Goal: Task Accomplishment & Management: Manage account settings

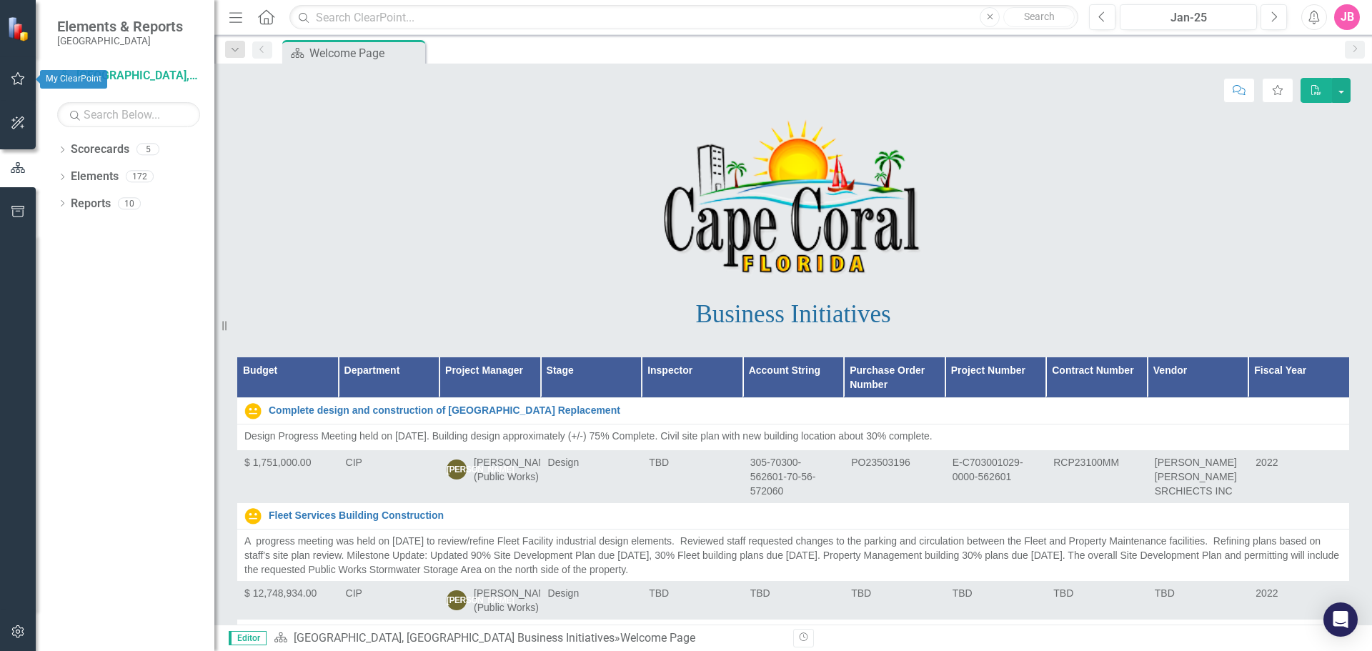
click at [15, 82] on icon "button" at bounding box center [18, 78] width 15 height 11
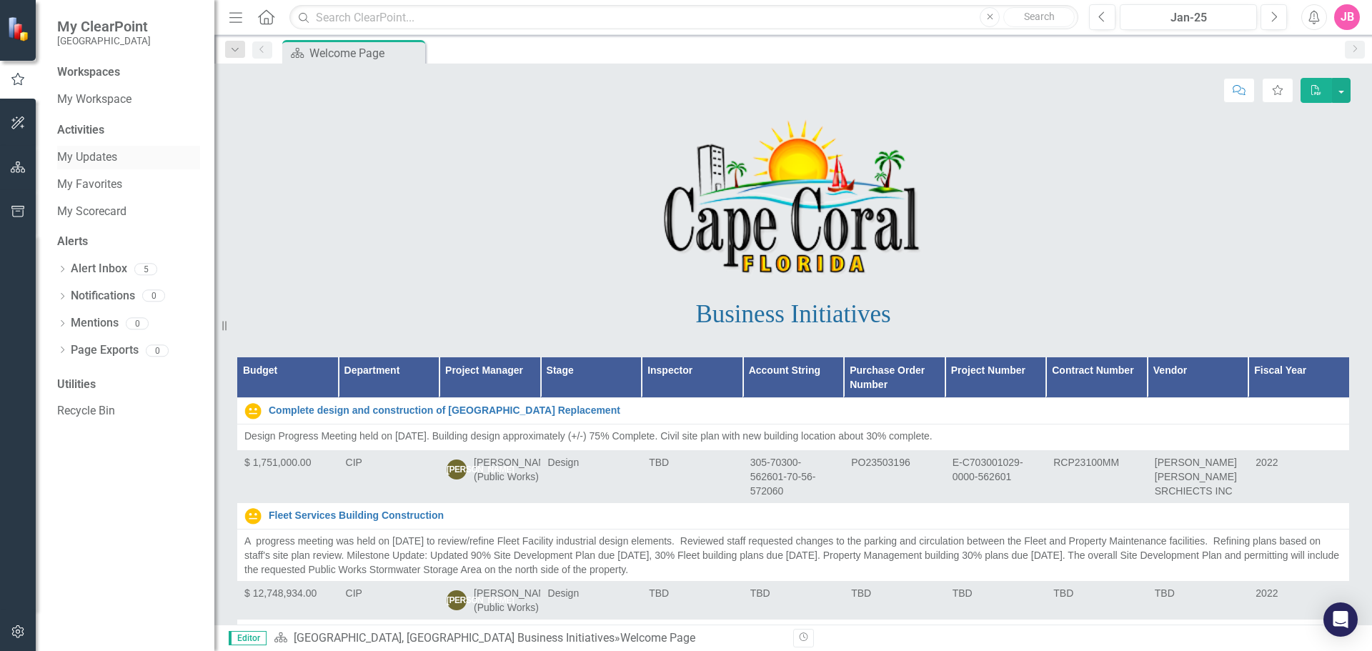
click at [75, 157] on link "My Updates" at bounding box center [128, 157] width 143 height 16
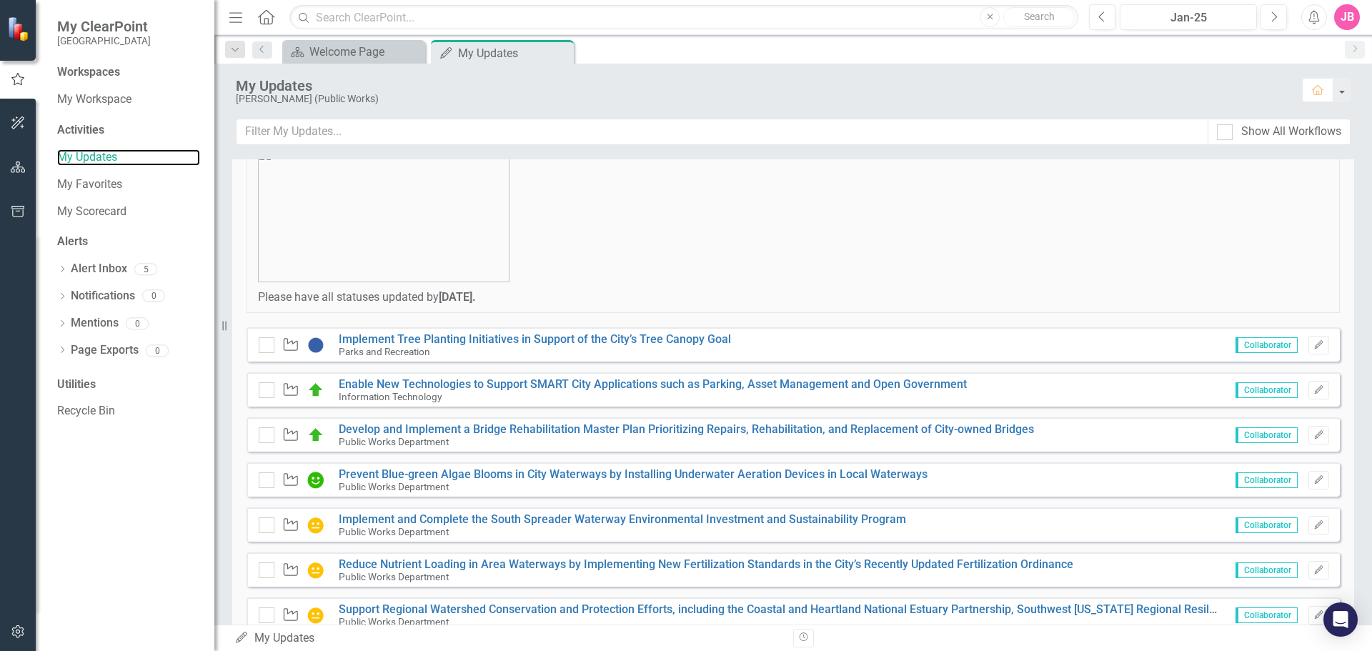
scroll to position [143, 0]
click at [1284, 21] on button "Next" at bounding box center [1274, 17] width 26 height 26
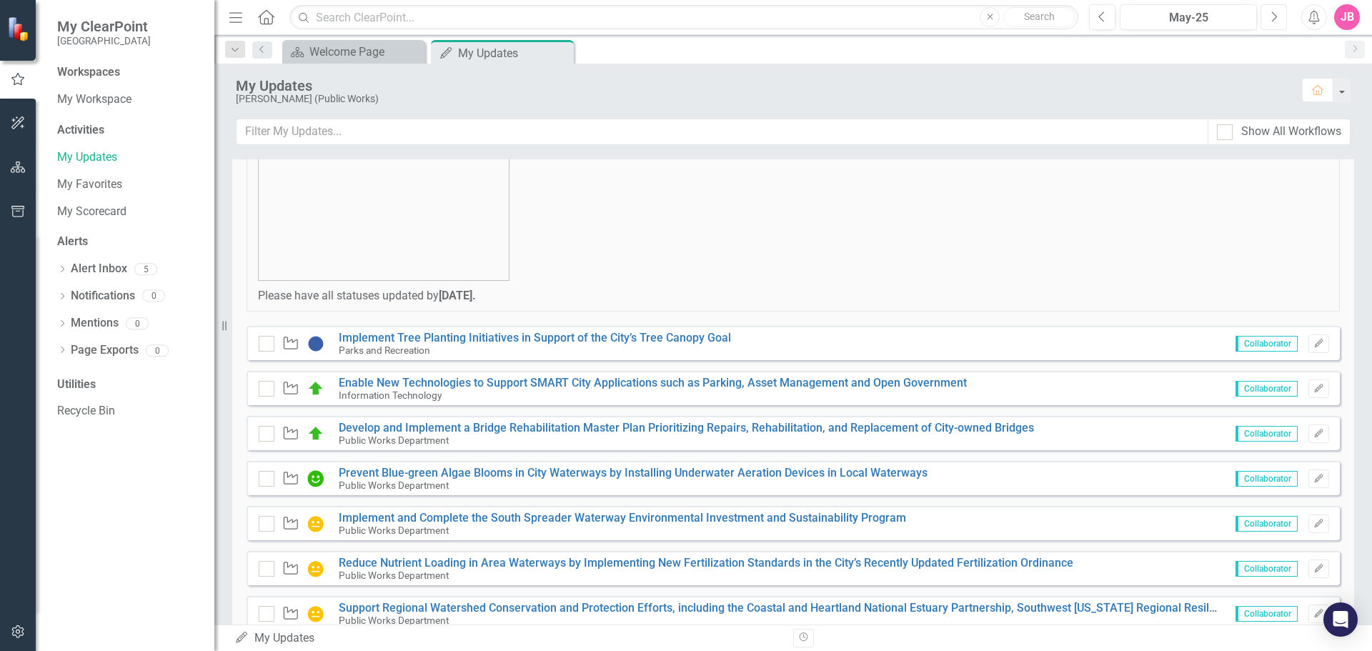
click at [1284, 21] on button "Next" at bounding box center [1274, 17] width 26 height 26
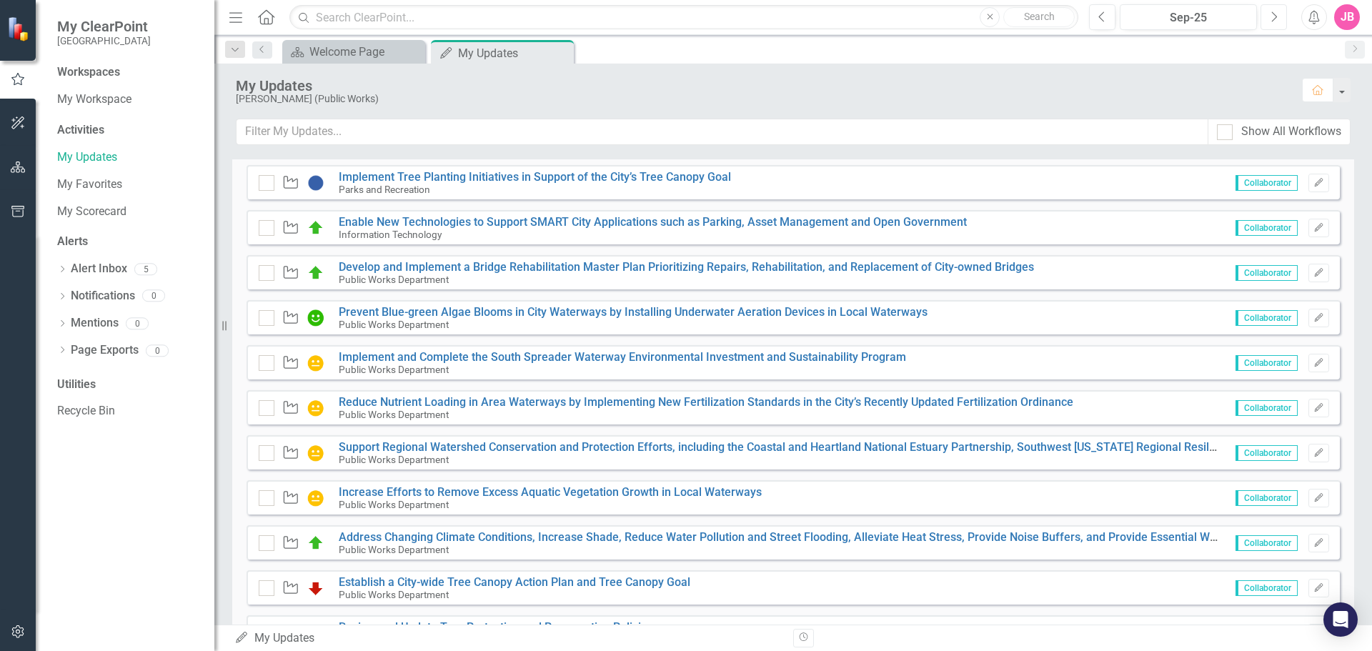
scroll to position [99, 0]
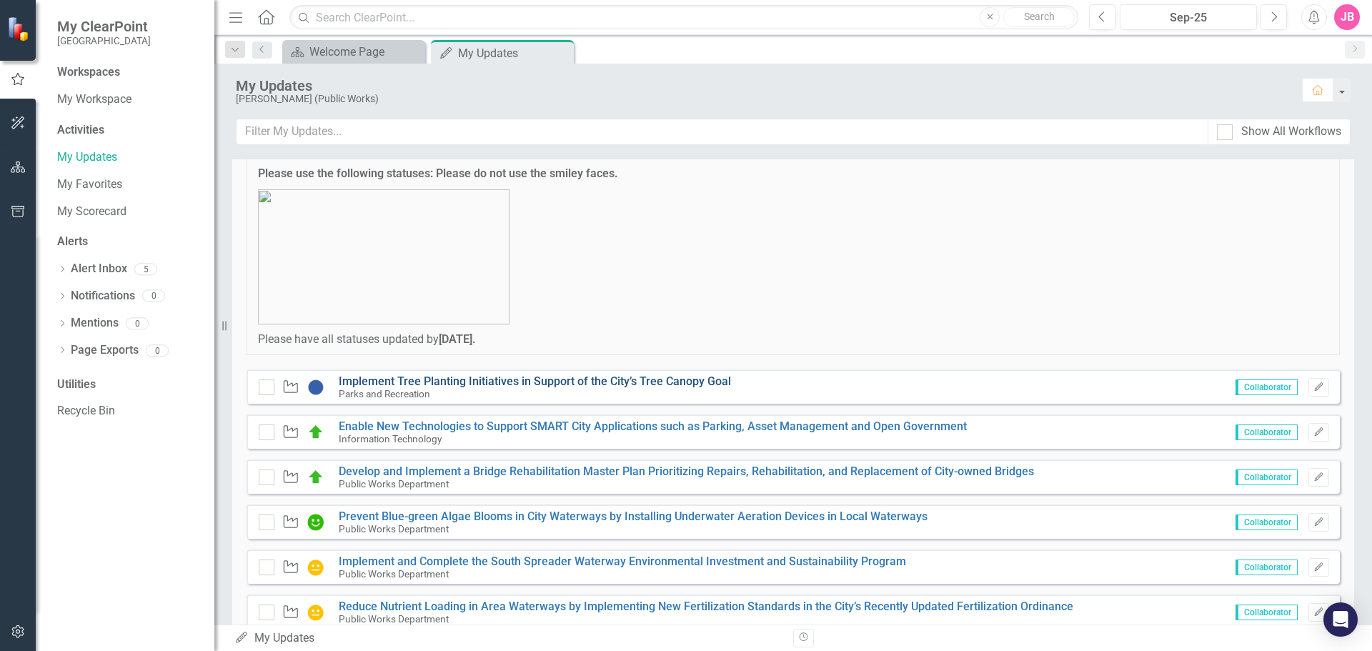
click at [508, 382] on link "Implement Tree Planting Initiatives in Support of the City’s Tree Canopy Goal" at bounding box center [535, 382] width 392 height 14
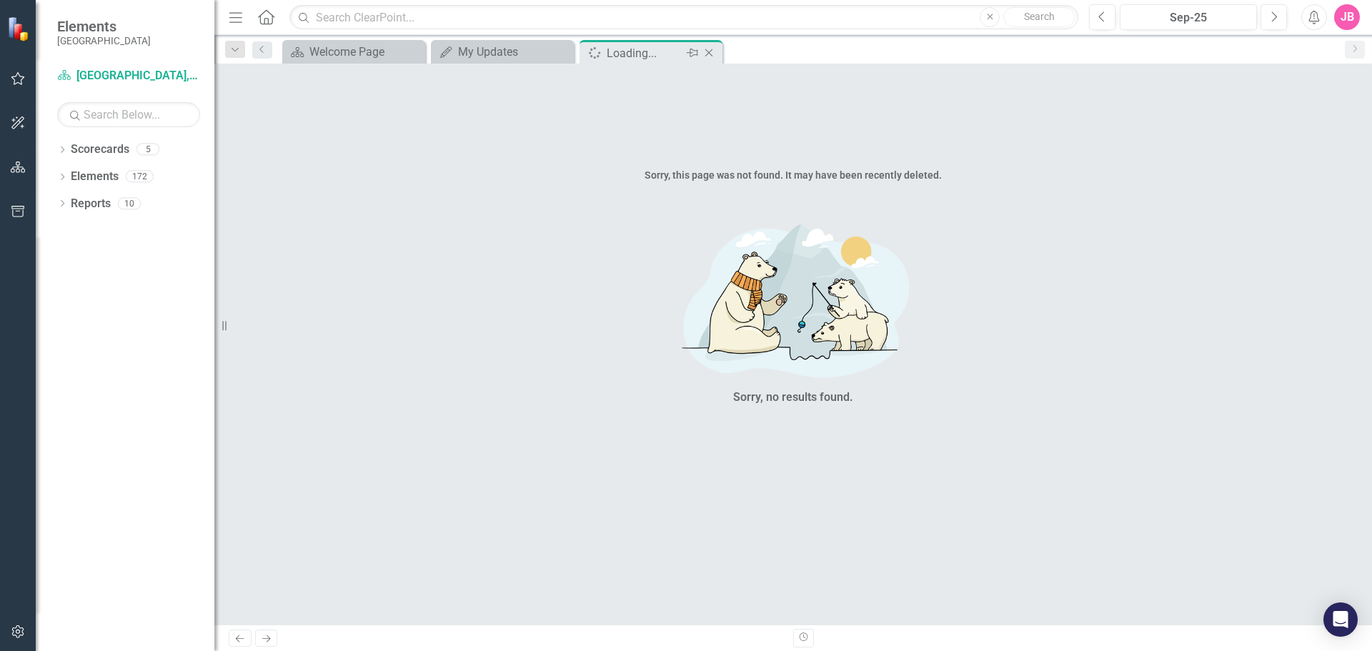
click at [713, 52] on icon "Close" at bounding box center [709, 52] width 14 height 11
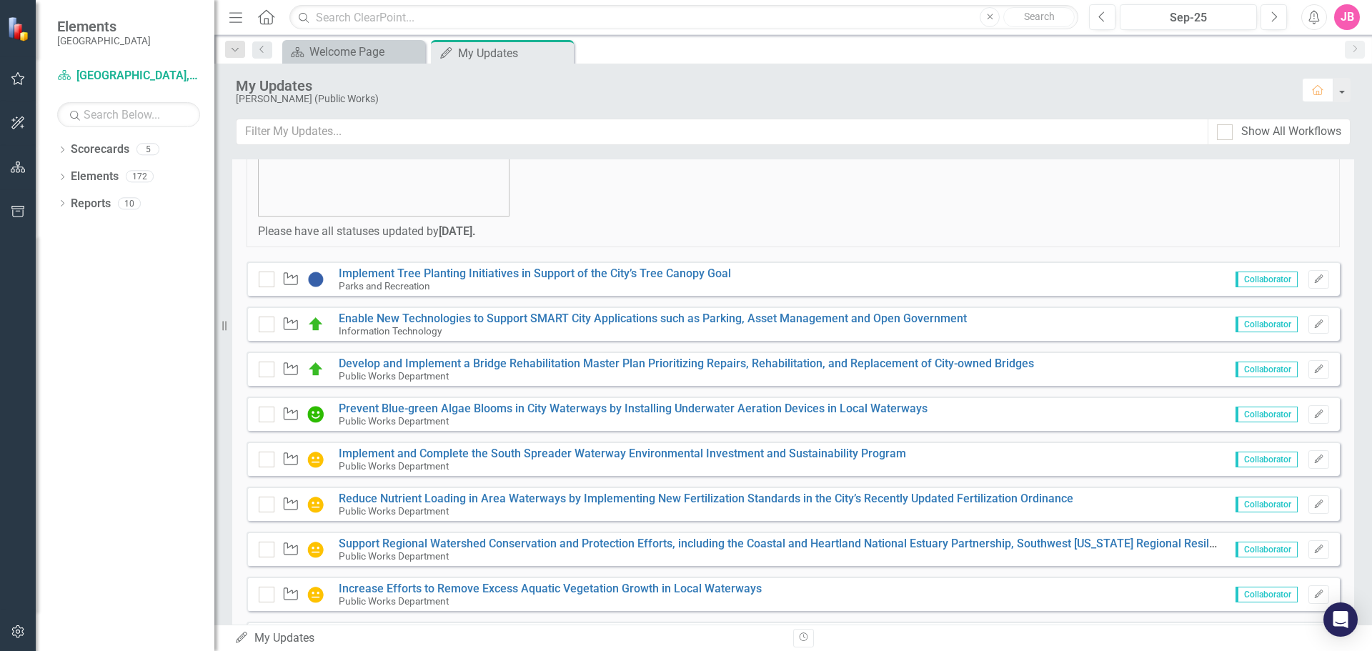
scroll to position [214, 0]
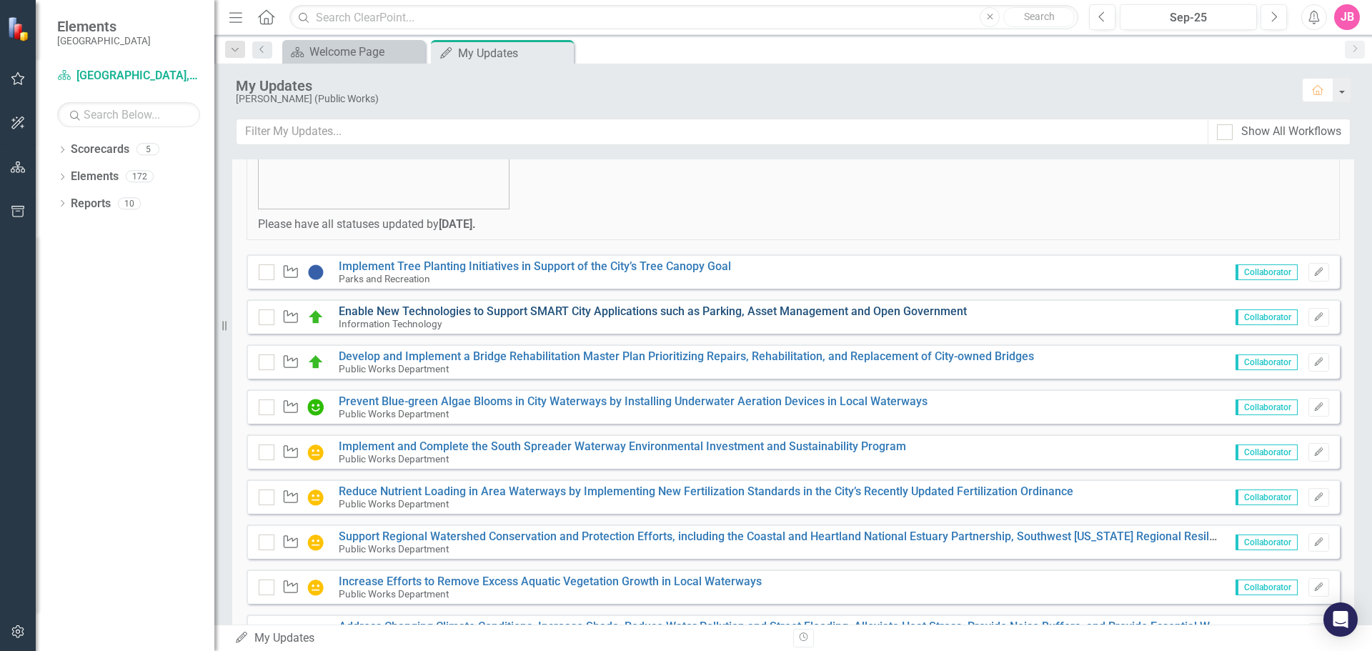
click at [608, 306] on link "Enable New Technologies to Support SMART City Applications such as Parking, Ass…" at bounding box center [653, 311] width 628 height 14
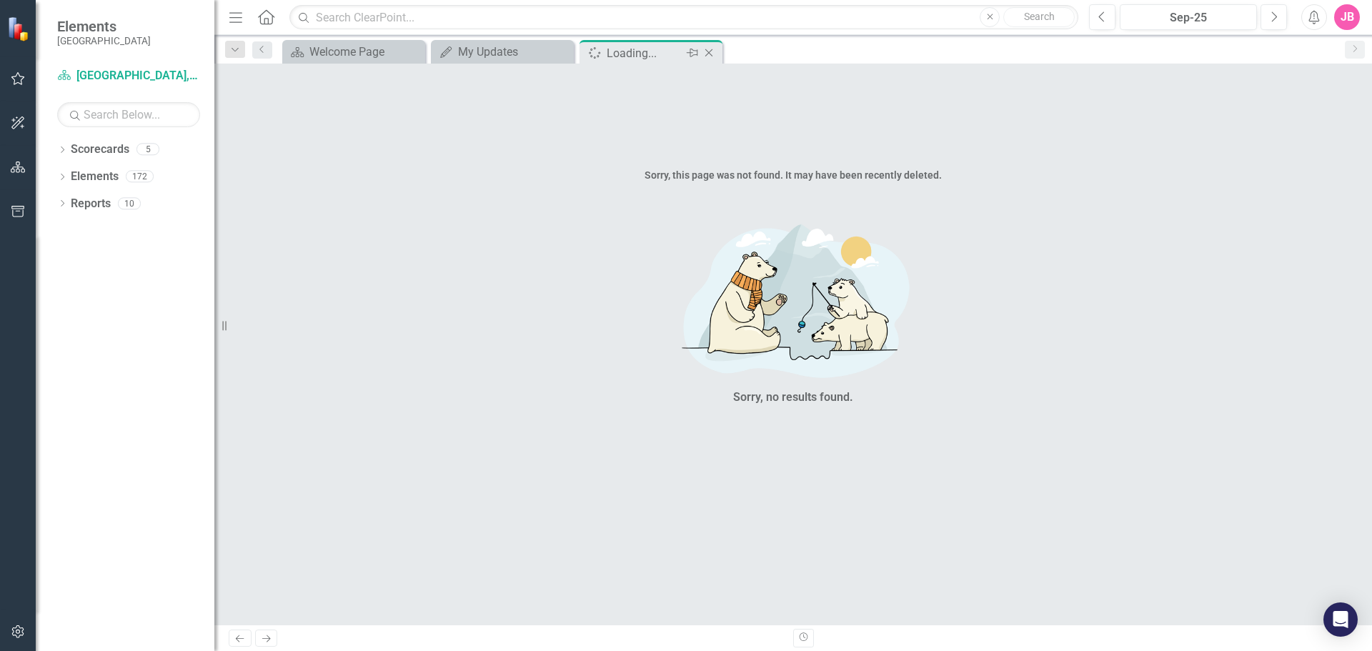
click at [705, 49] on icon at bounding box center [709, 53] width 8 height 8
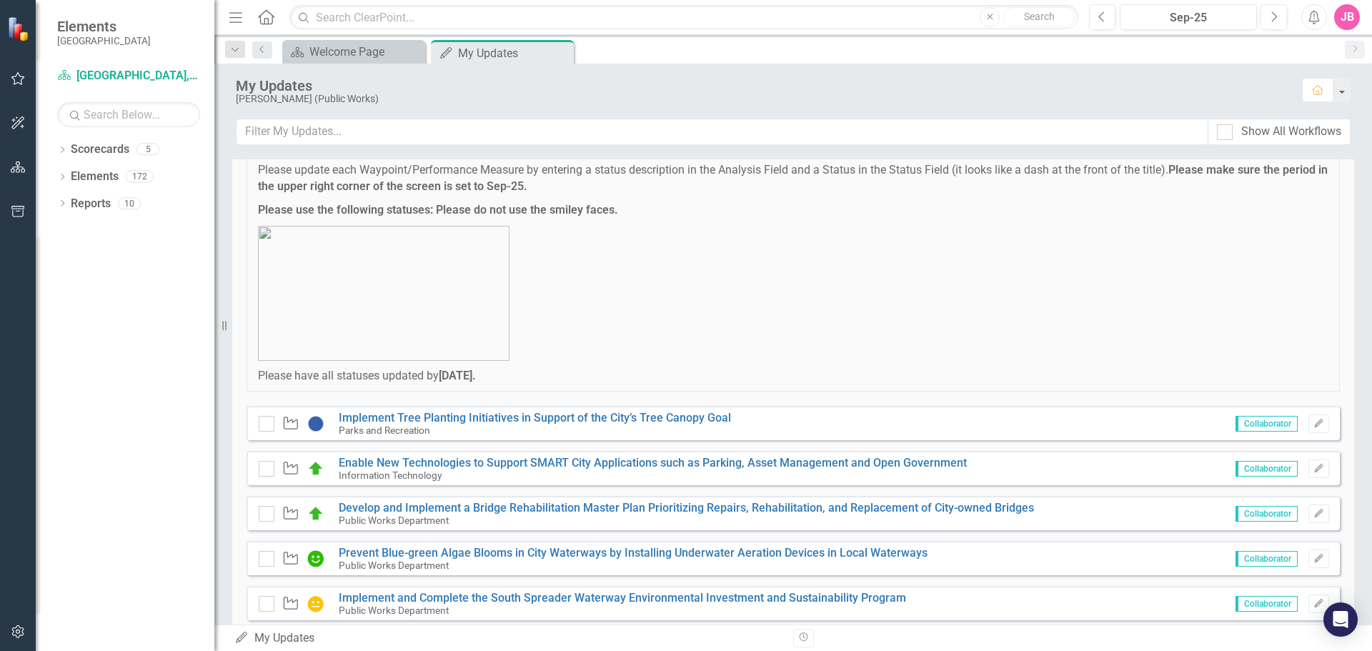
scroll to position [143, 0]
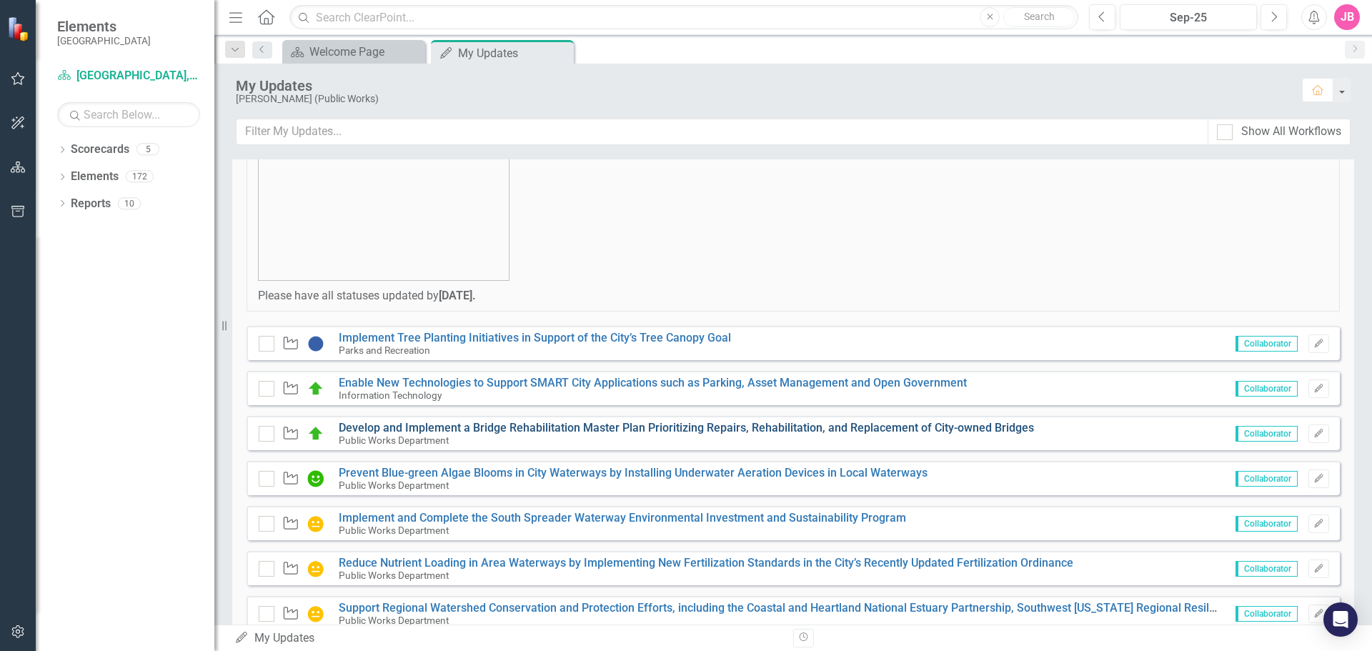
click at [503, 428] on link "Develop and Implement a Bridge Rehabilitation Master Plan Prioritizing Repairs,…" at bounding box center [686, 428] width 695 height 14
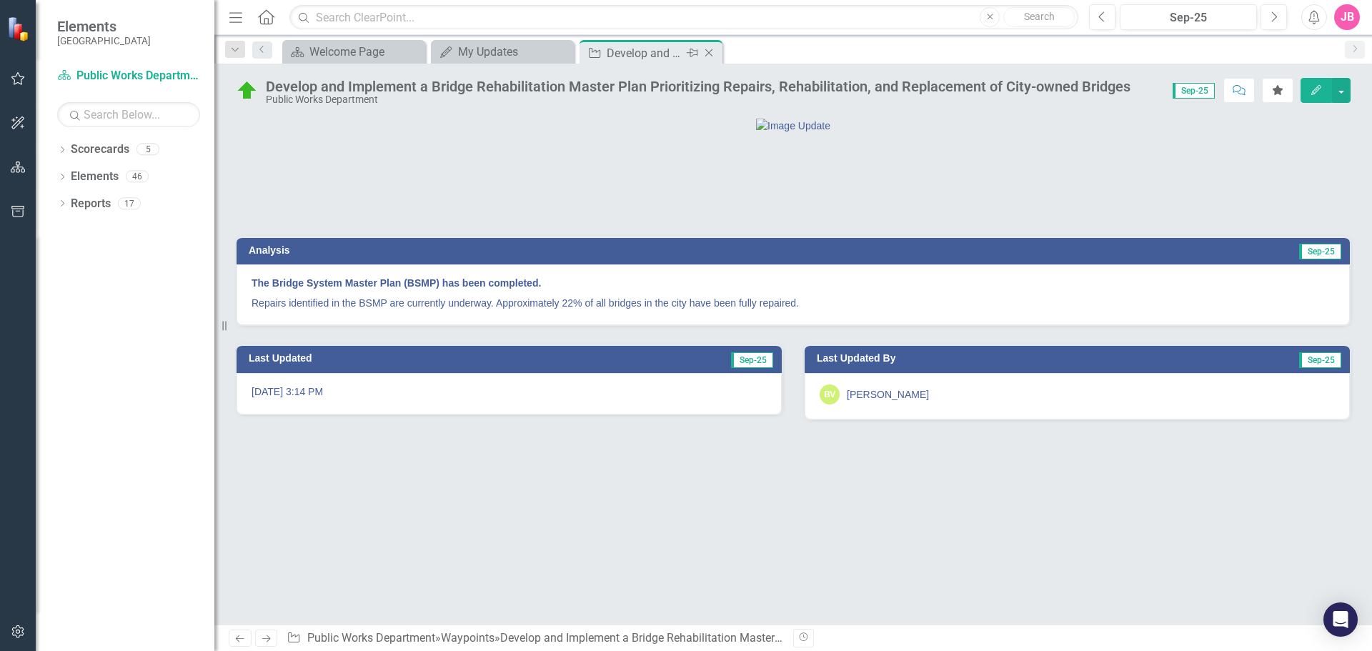
click at [708, 54] on icon "Close" at bounding box center [709, 52] width 14 height 11
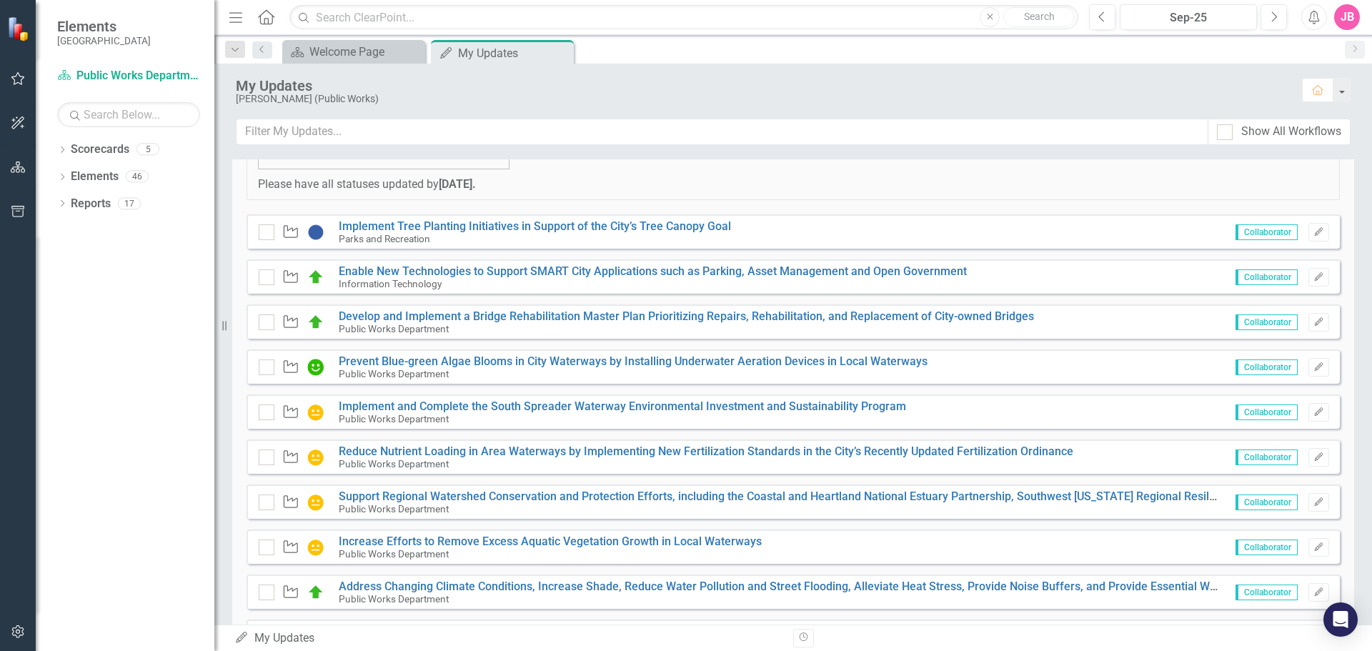
scroll to position [286, 0]
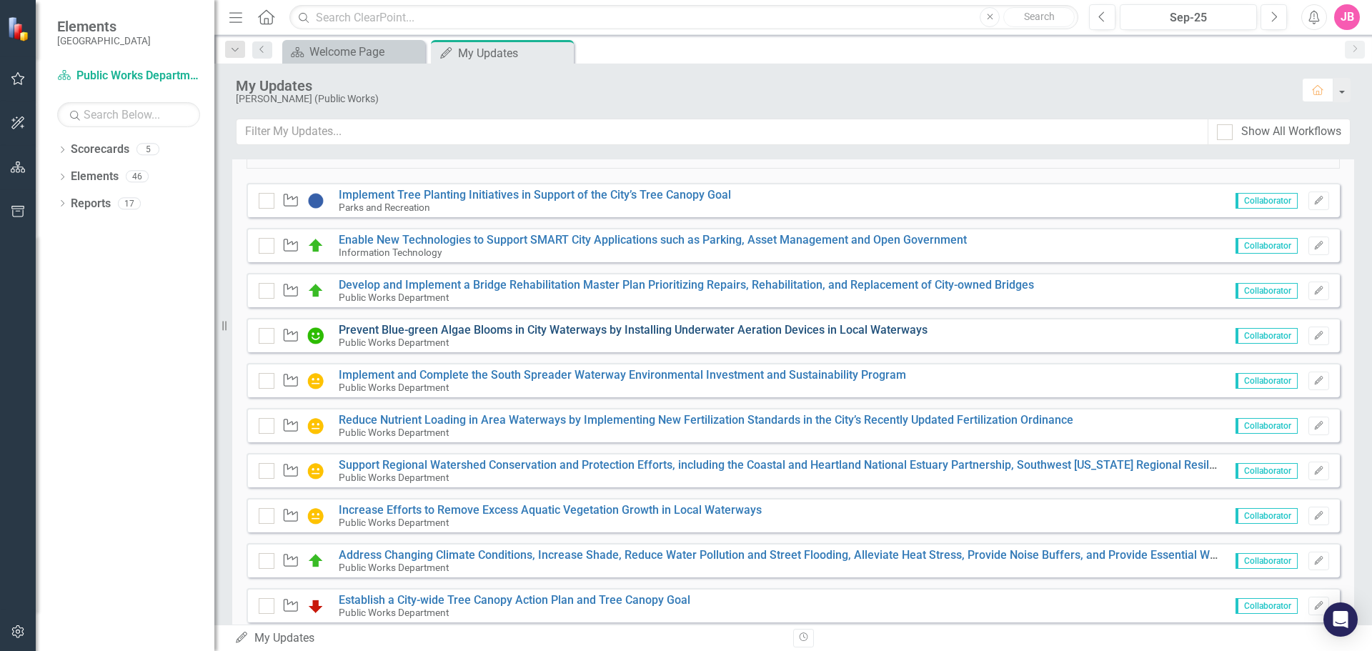
click at [452, 332] on link "Prevent Blue-green Algae Blooms in City Waterways by Installing Underwater Aera…" at bounding box center [633, 330] width 589 height 14
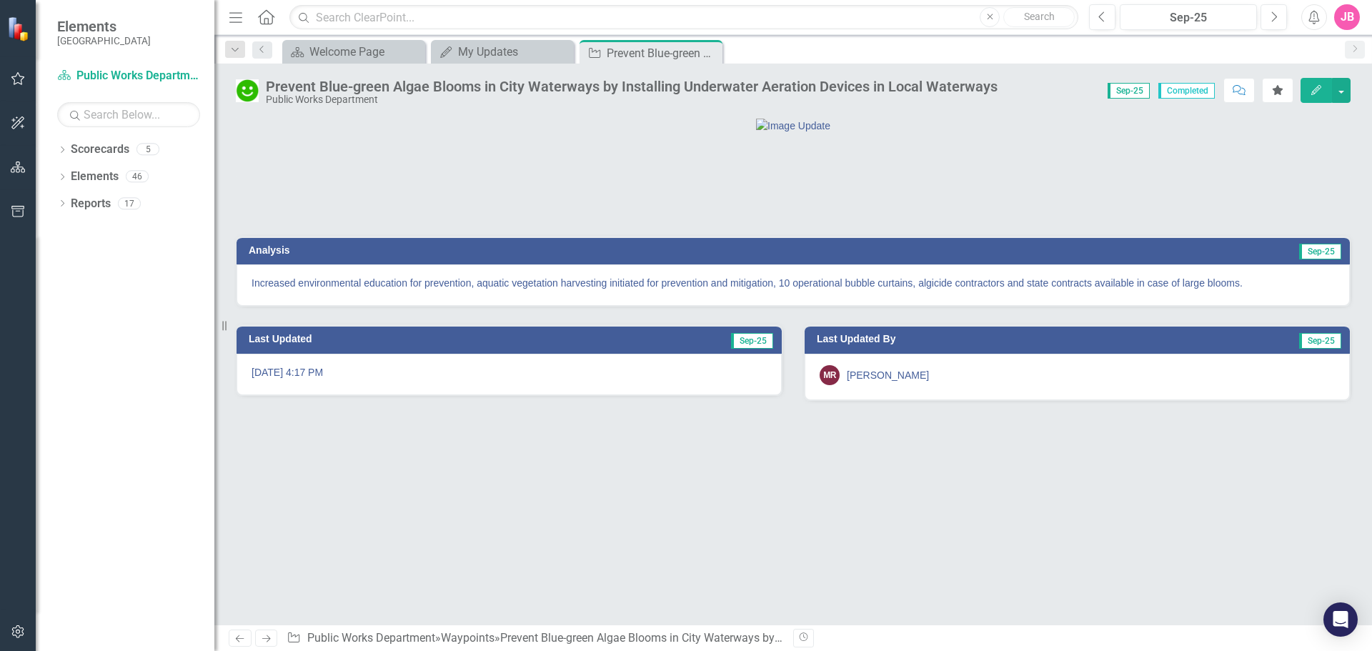
click at [0, 0] on icon "Close" at bounding box center [0, 0] width 0 height 0
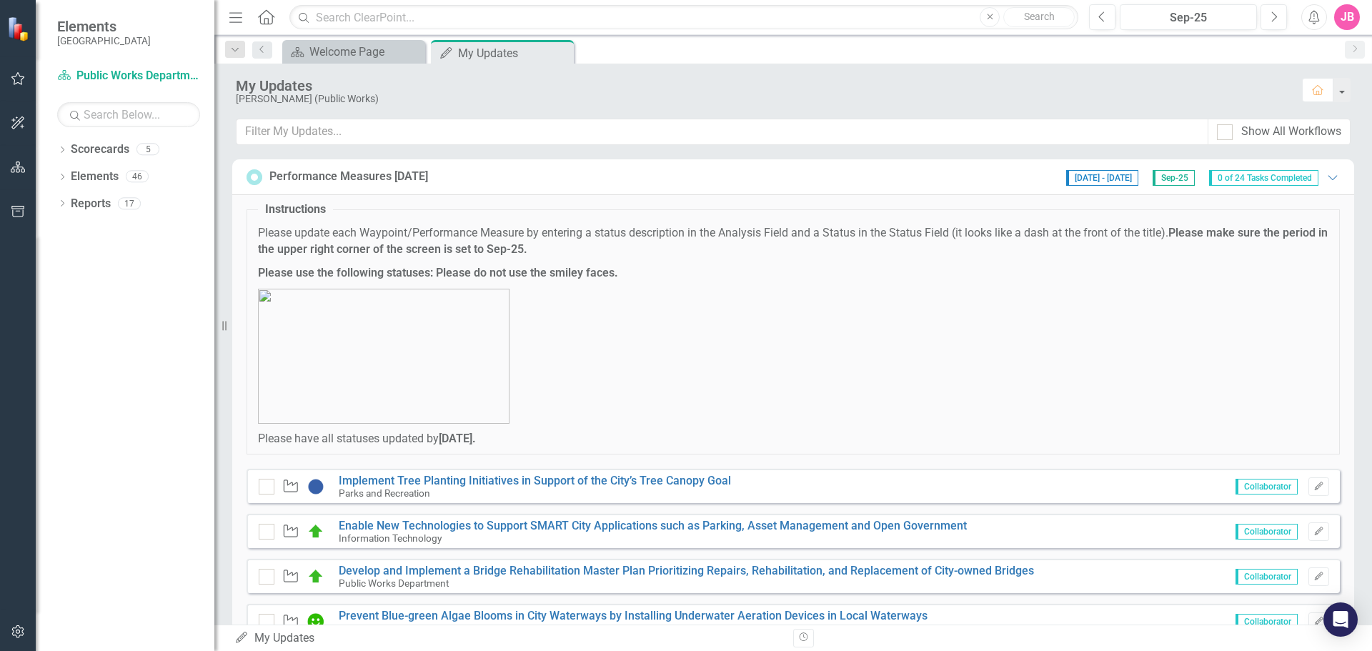
scroll to position [214, 0]
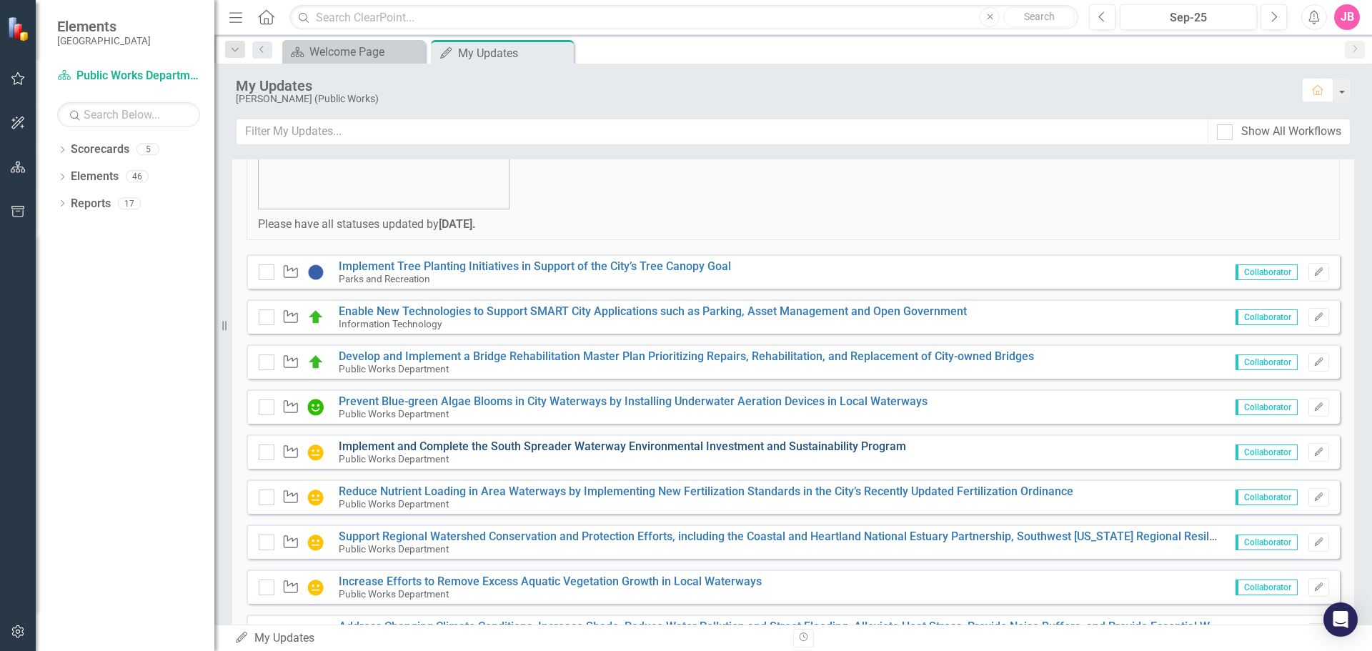
click at [398, 445] on link "Implement and Complete the South Spreader Waterway Environmental Investment and…" at bounding box center [623, 447] width 568 height 14
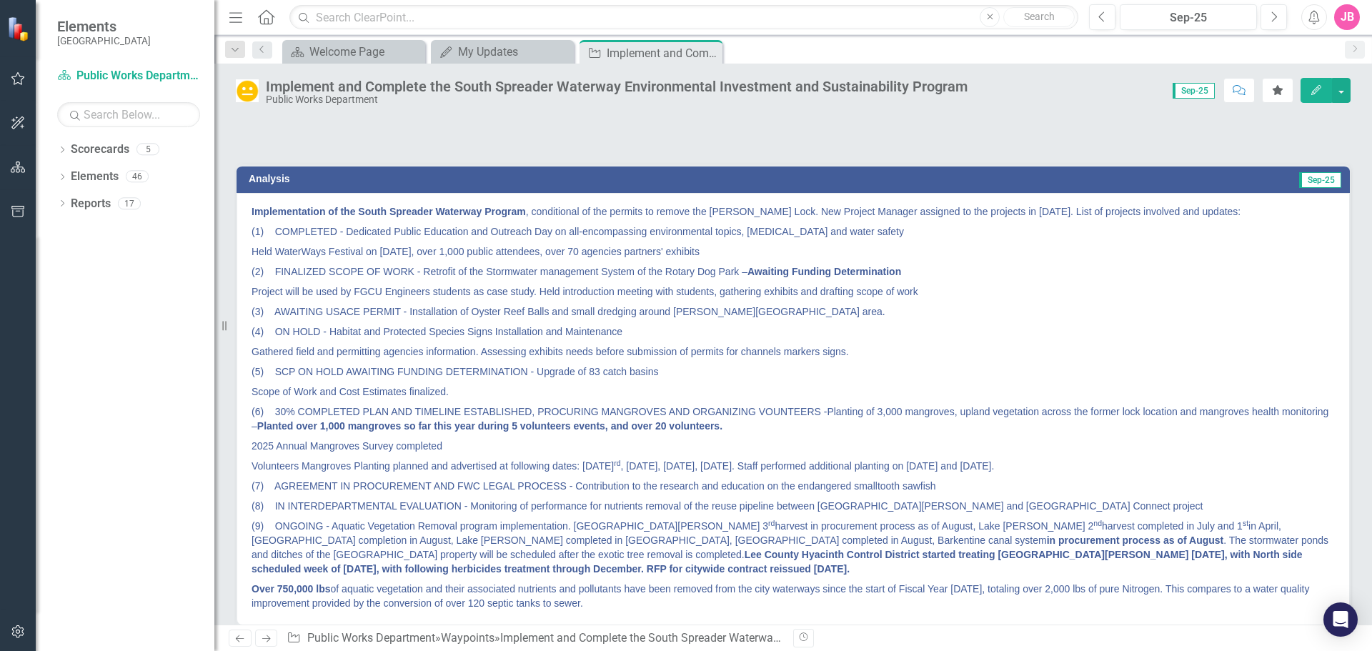
scroll to position [214, 0]
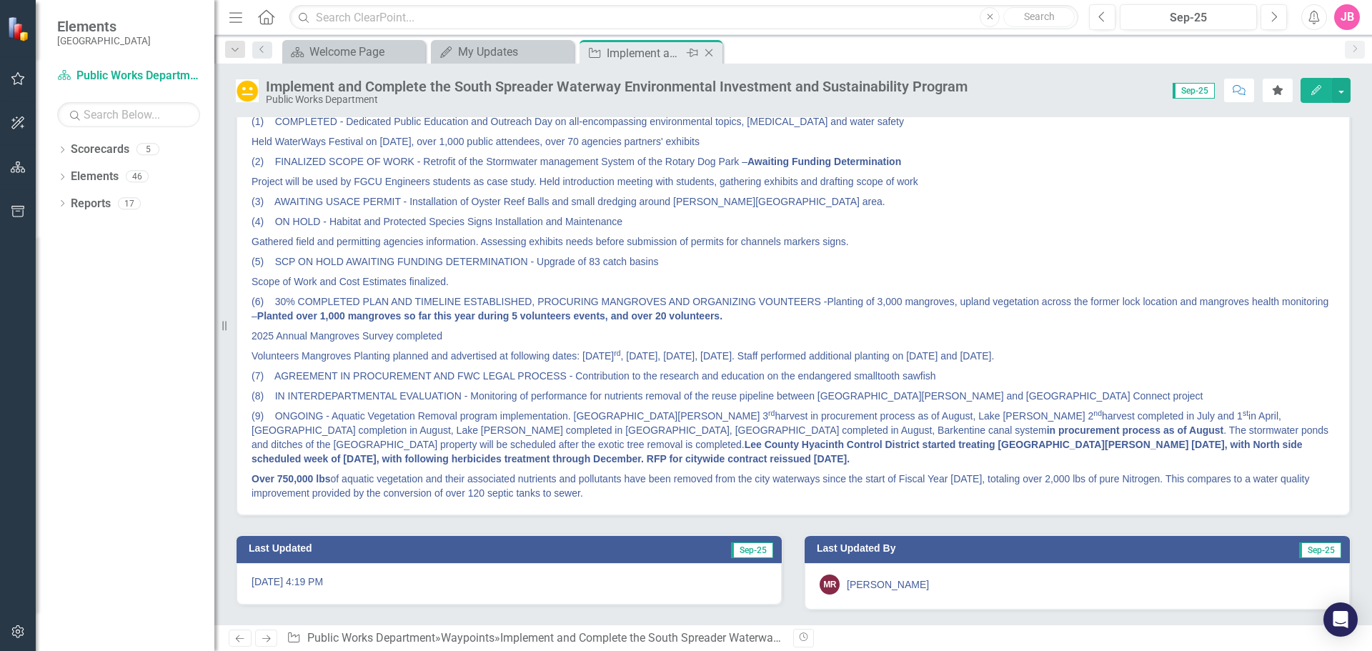
click at [713, 52] on icon "Close" at bounding box center [709, 52] width 14 height 11
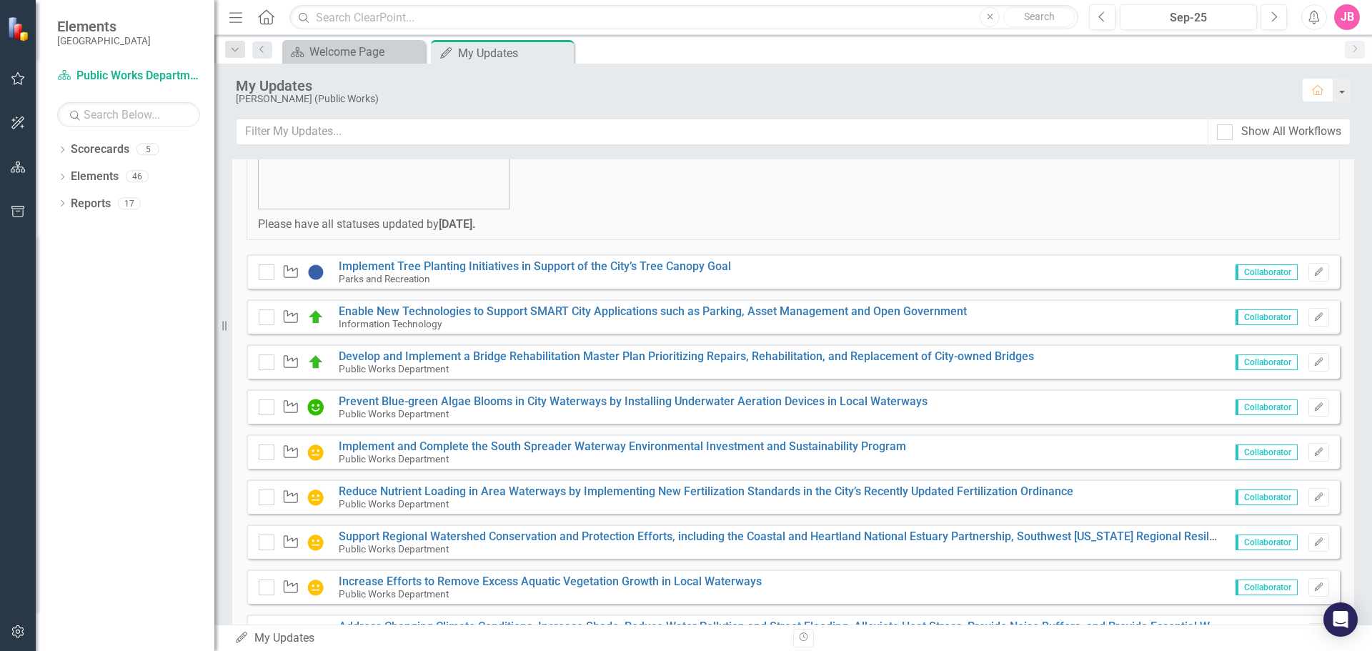
scroll to position [143, 0]
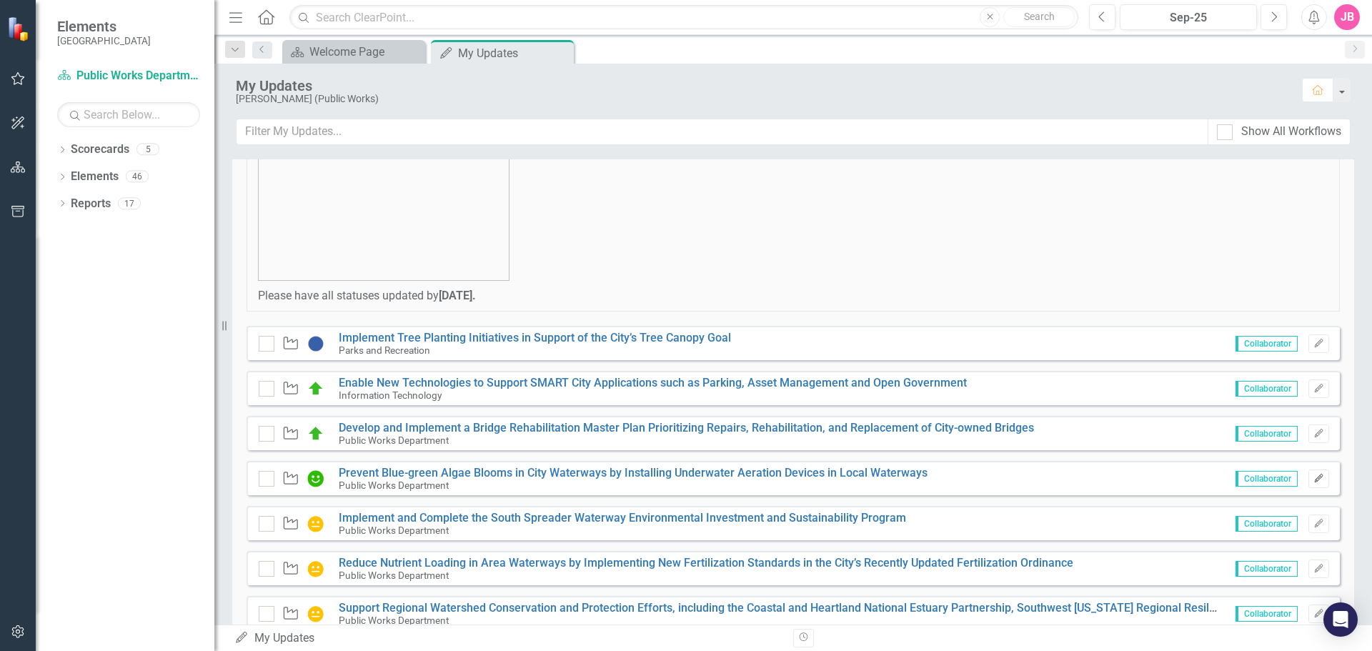
click at [1314, 476] on icon "button" at bounding box center [1318, 478] width 9 height 9
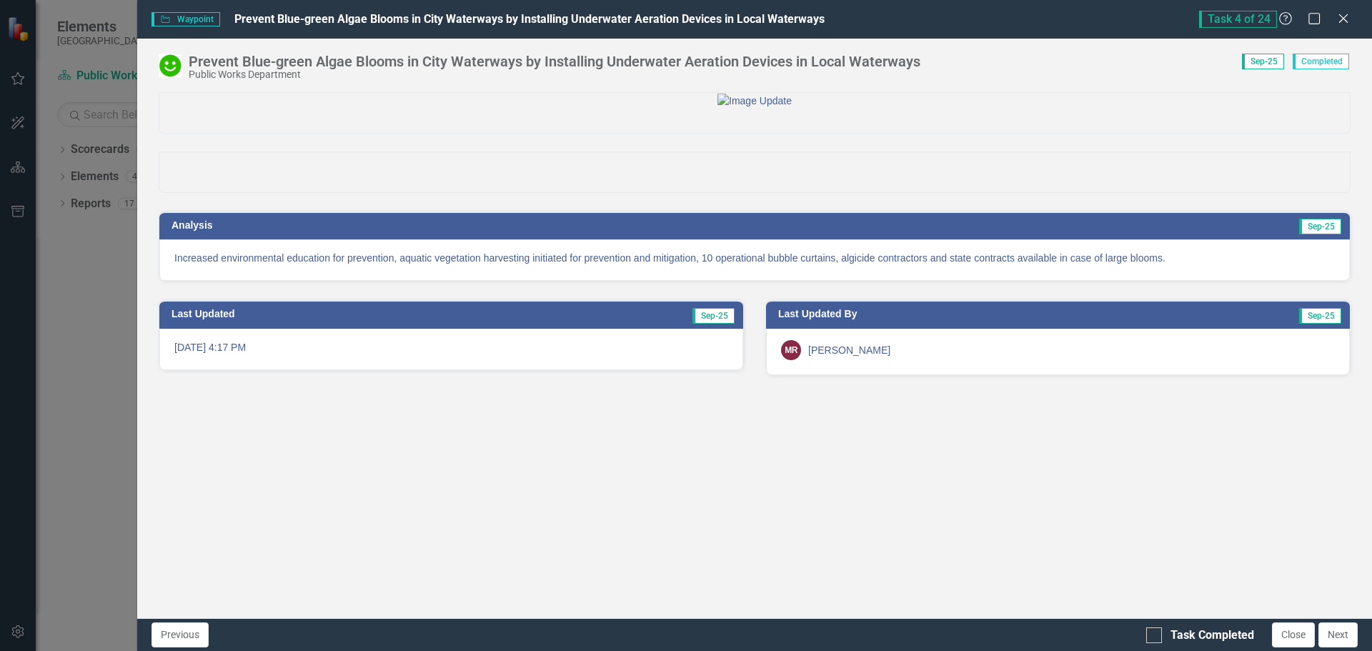
click at [173, 69] on img at bounding box center [170, 65] width 23 height 23
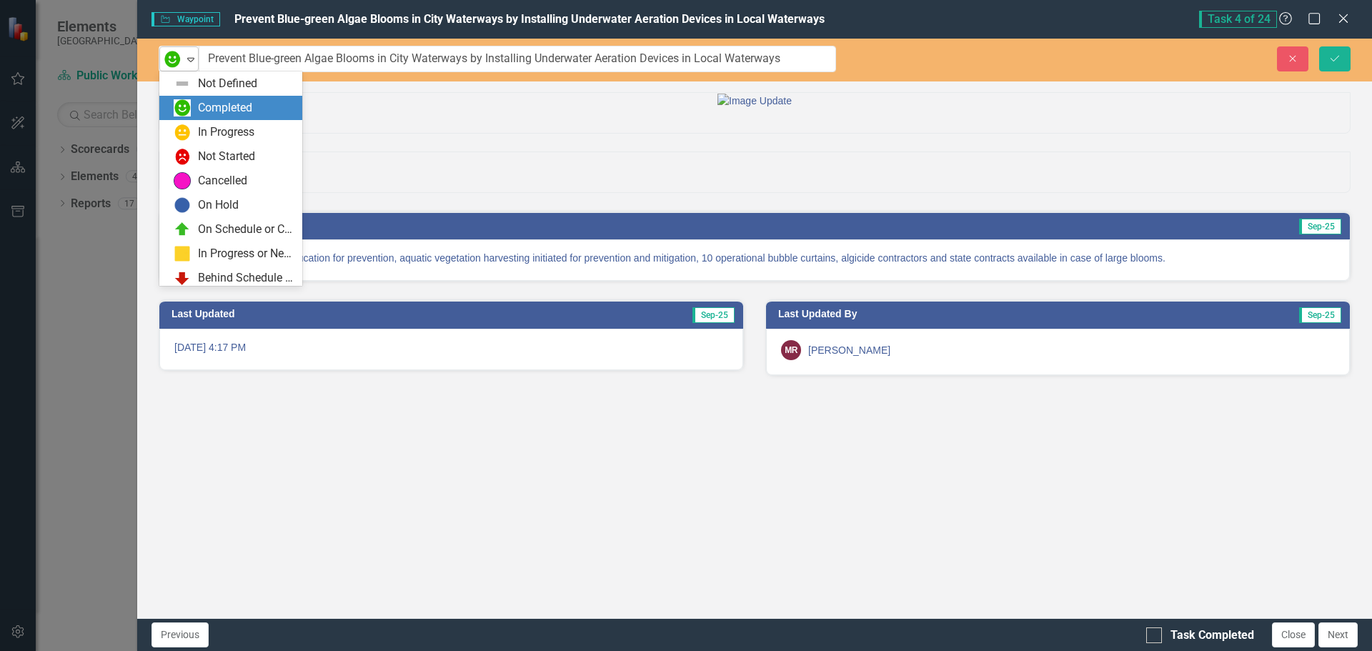
click at [194, 65] on div "Expand" at bounding box center [191, 59] width 14 height 24
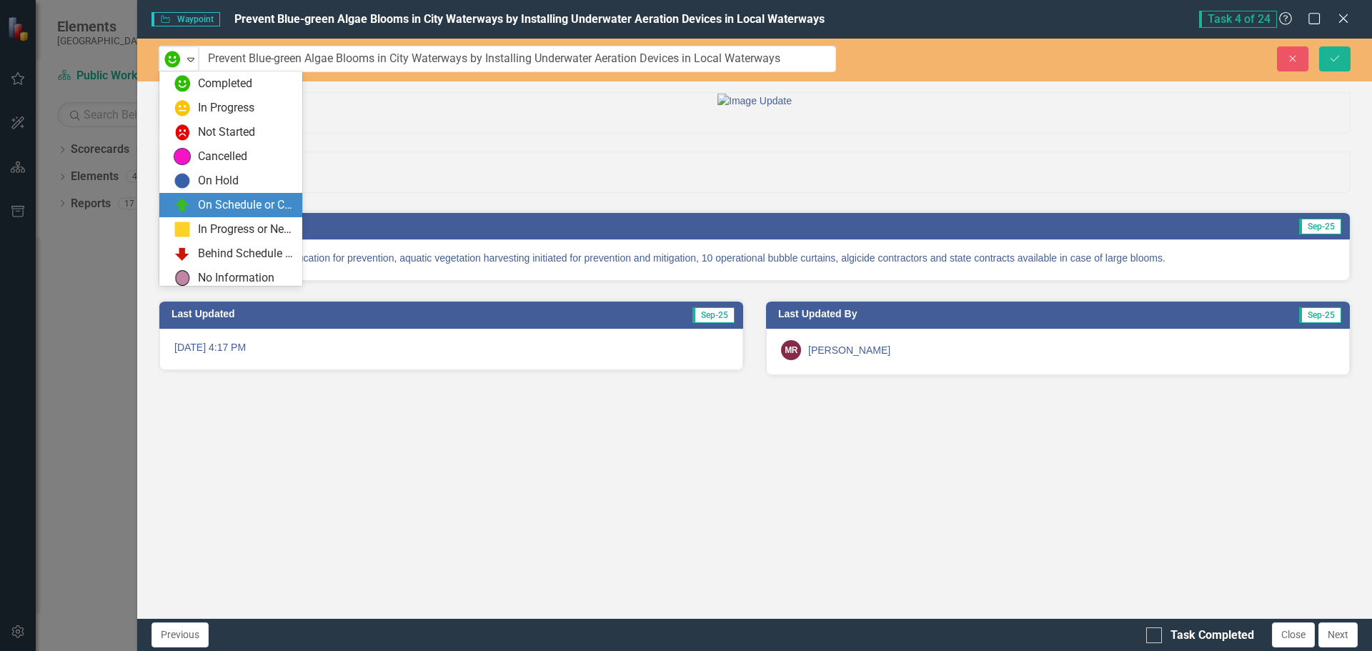
click at [203, 204] on div "On Schedule or Complete" at bounding box center [246, 205] width 96 height 16
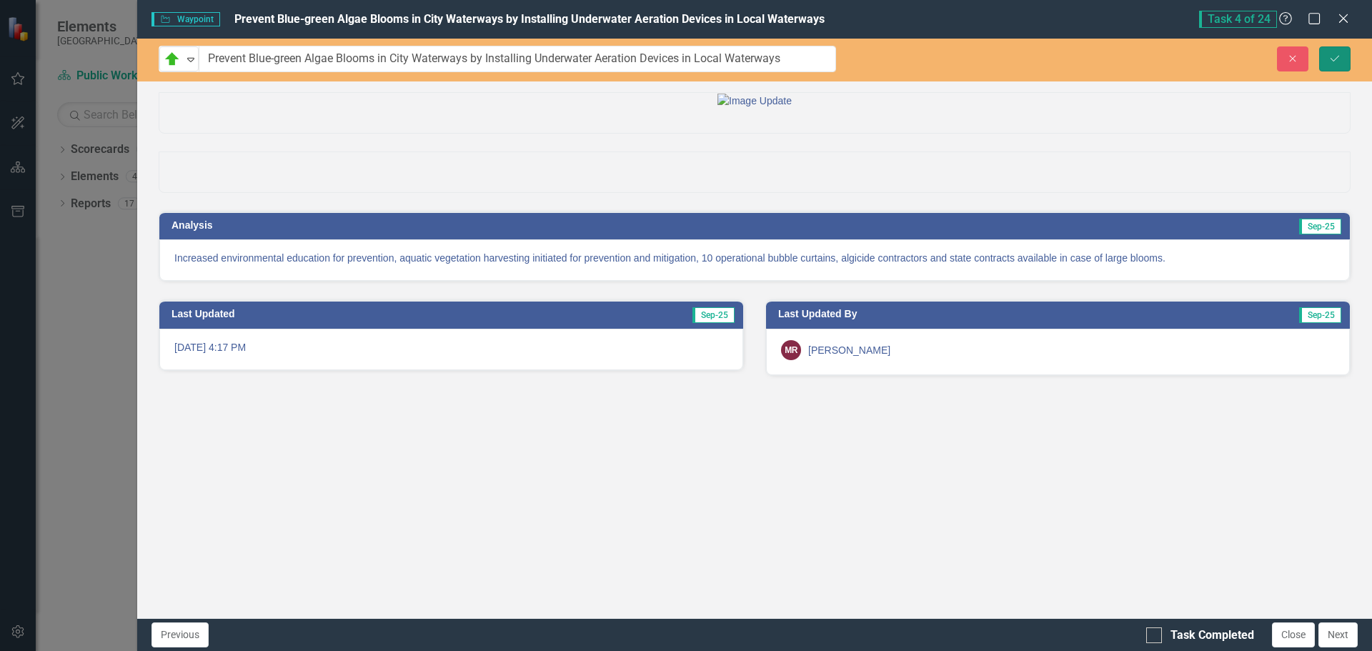
click at [1337, 58] on icon "submit" at bounding box center [1335, 58] width 9 height 6
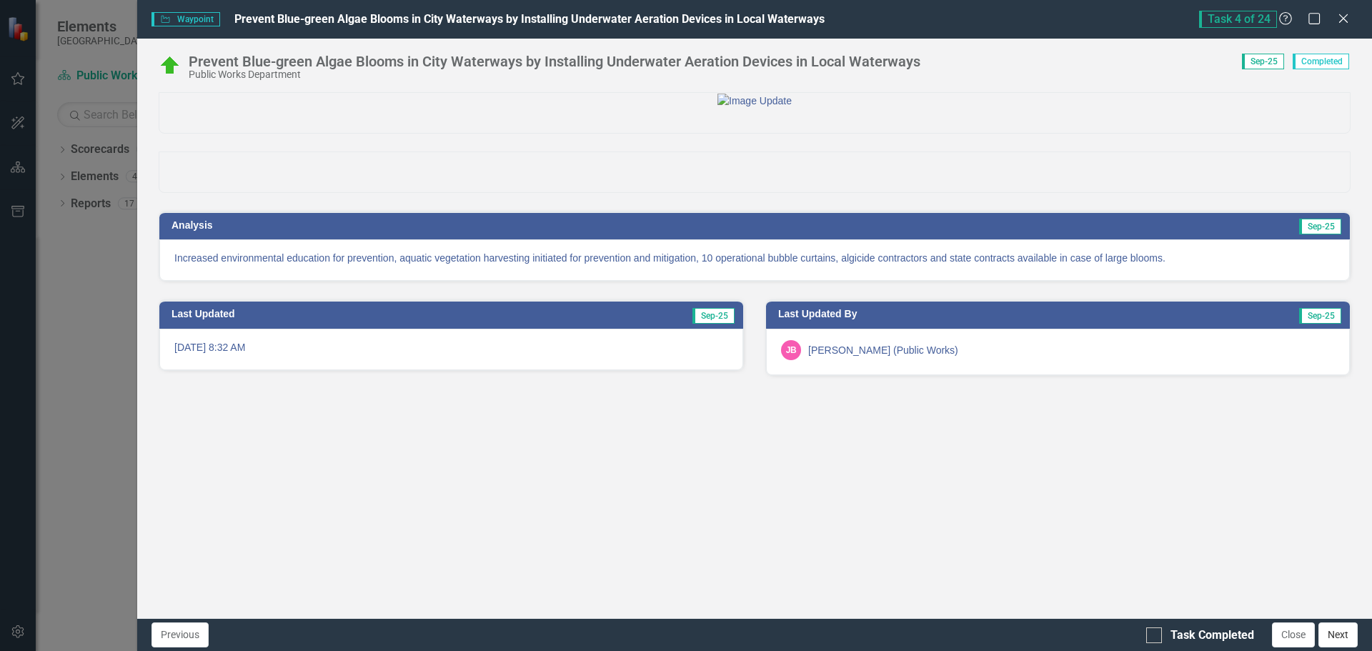
click at [1344, 635] on button "Next" at bounding box center [1338, 635] width 39 height 25
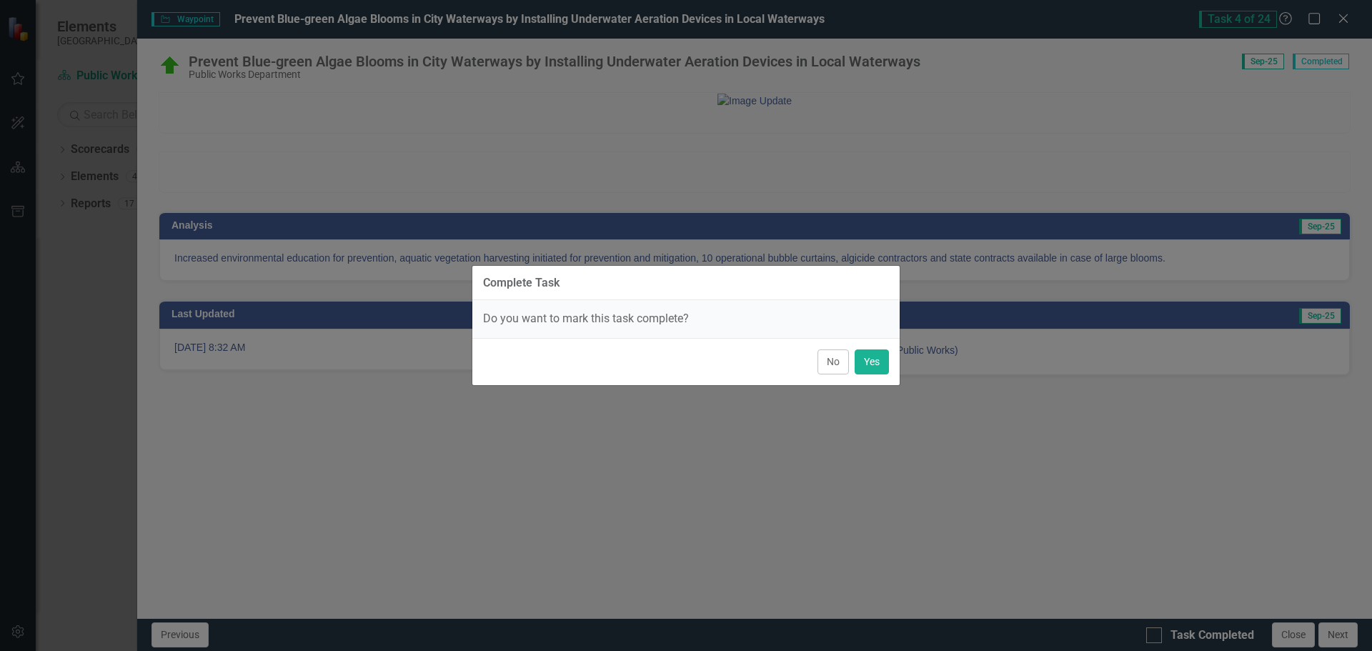
drag, startPoint x: 831, startPoint y: 367, endPoint x: 831, endPoint y: 375, distance: 7.9
click at [833, 368] on button "No" at bounding box center [833, 362] width 31 height 25
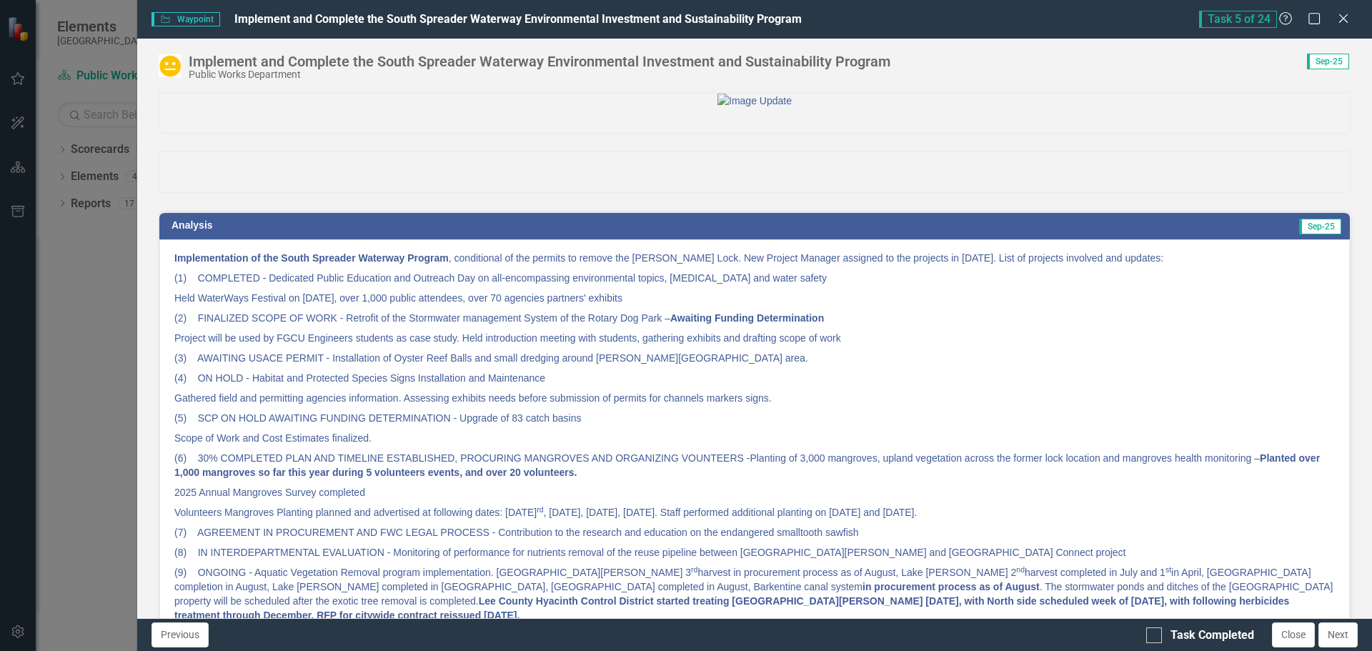
click at [176, 67] on img at bounding box center [170, 65] width 23 height 23
click at [168, 69] on img at bounding box center [170, 65] width 23 height 23
click at [173, 65] on img at bounding box center [170, 65] width 23 height 23
click at [169, 63] on img at bounding box center [170, 65] width 23 height 23
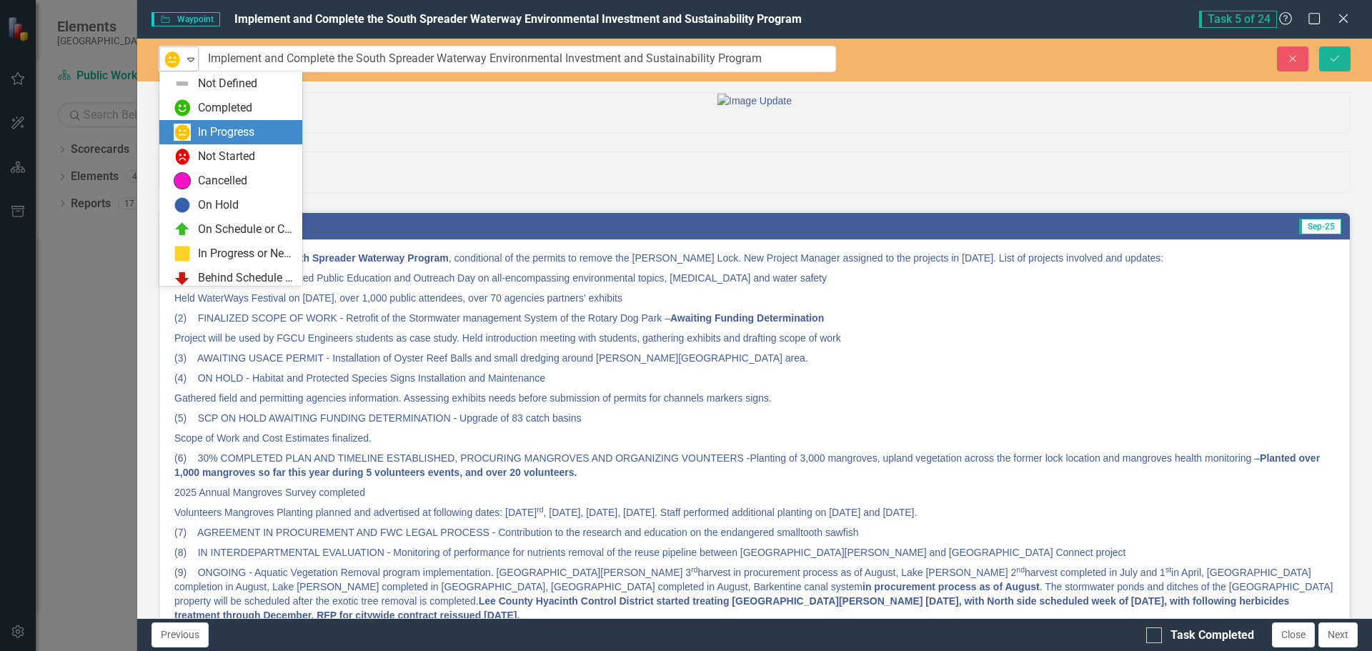
click at [192, 63] on icon "Expand" at bounding box center [191, 59] width 14 height 11
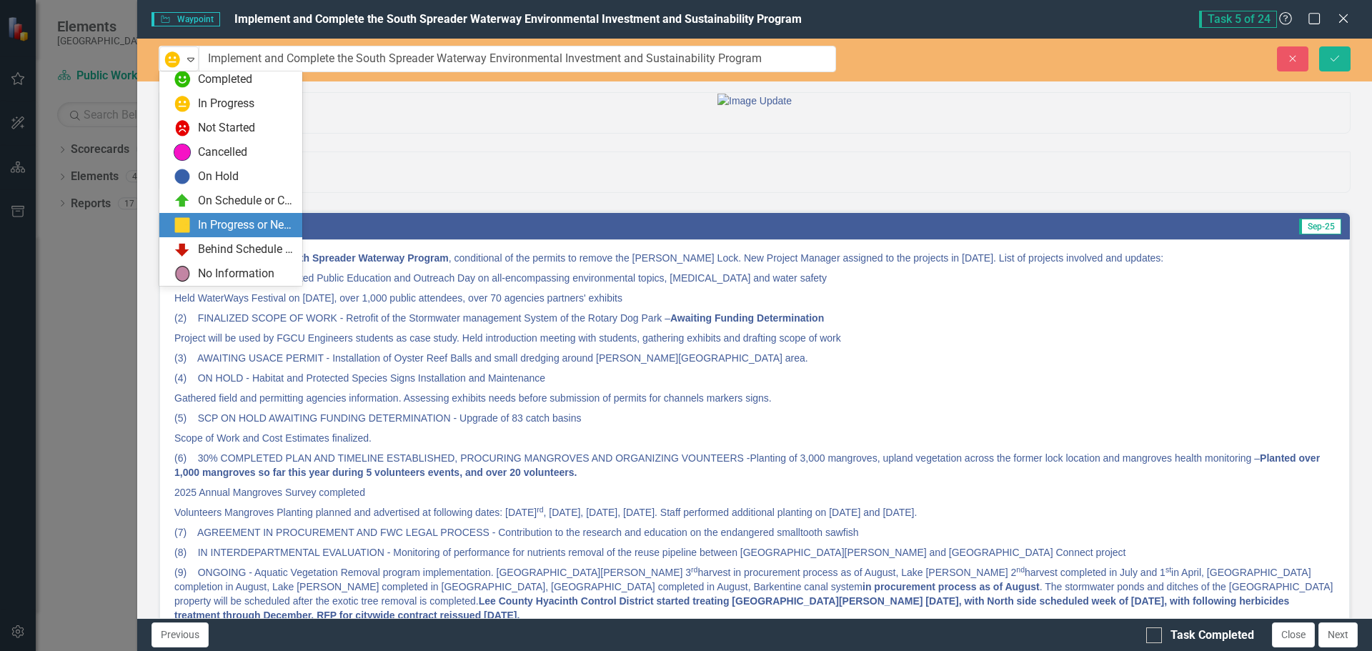
click at [218, 218] on div "In Progress or Needs Work" at bounding box center [246, 225] width 96 height 16
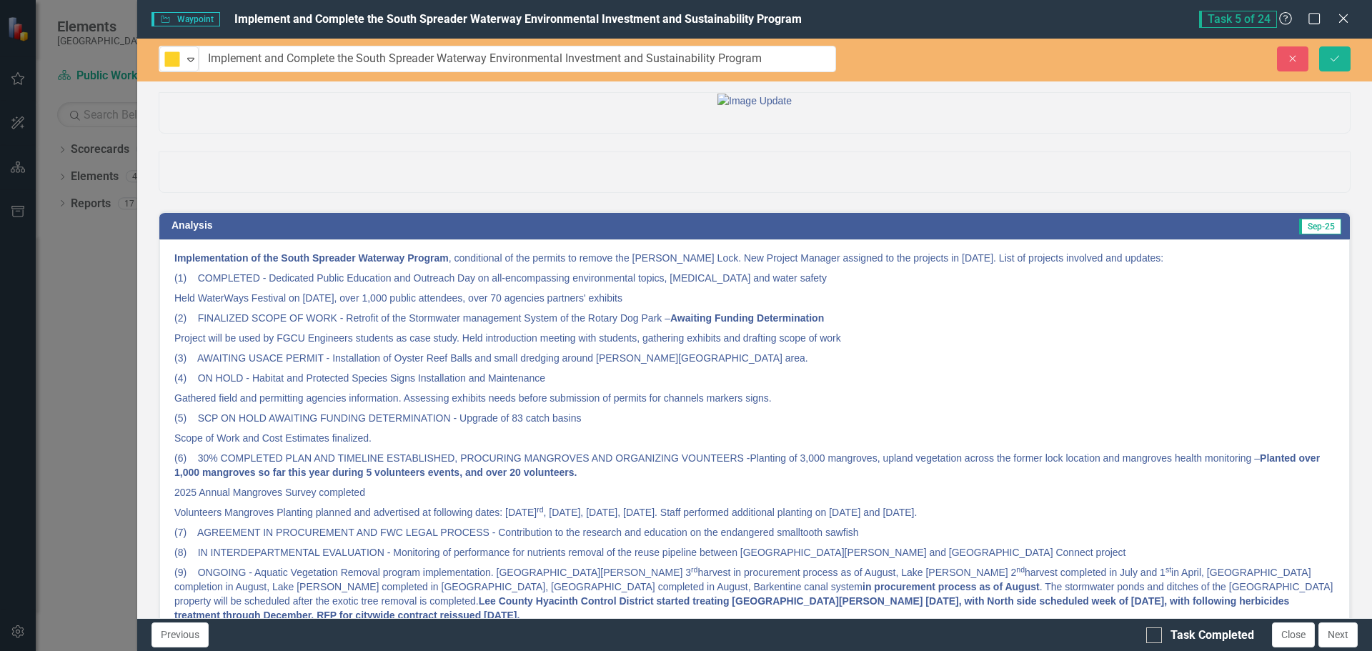
click at [1134, 193] on div at bounding box center [755, 172] width 1192 height 41
click at [1340, 57] on icon "Save" at bounding box center [1335, 59] width 13 height 10
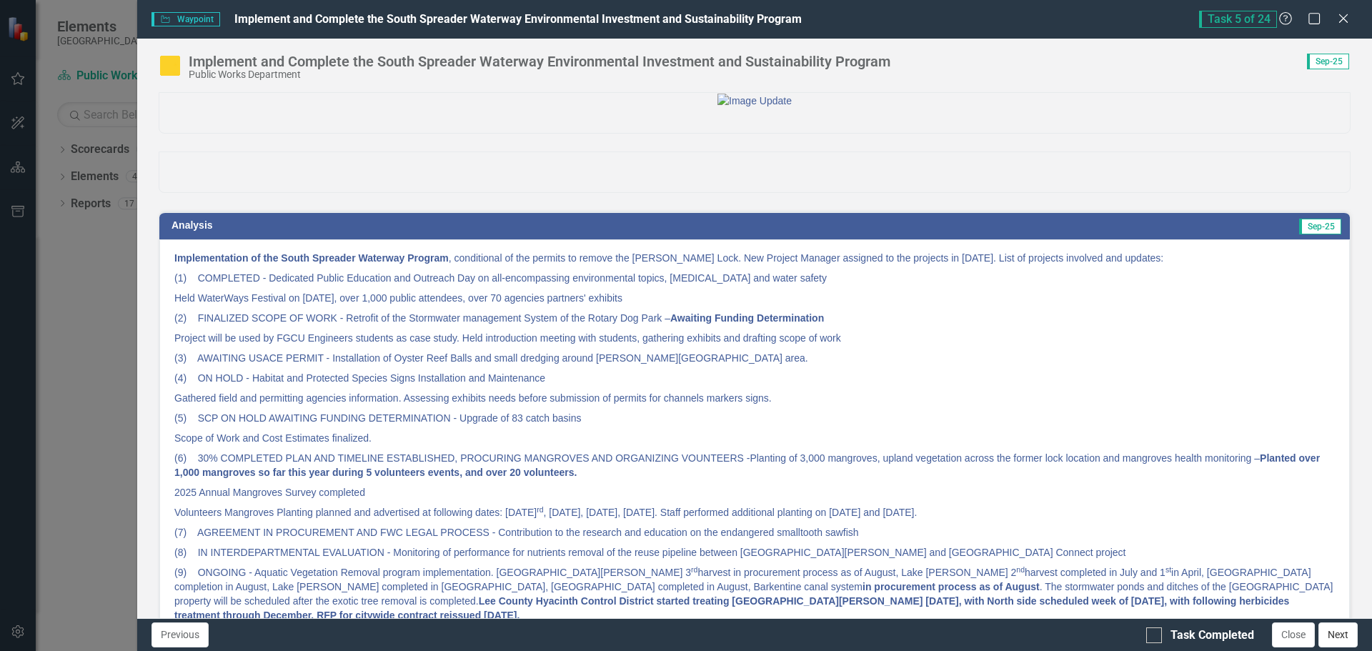
click at [1333, 633] on button "Next" at bounding box center [1338, 635] width 39 height 25
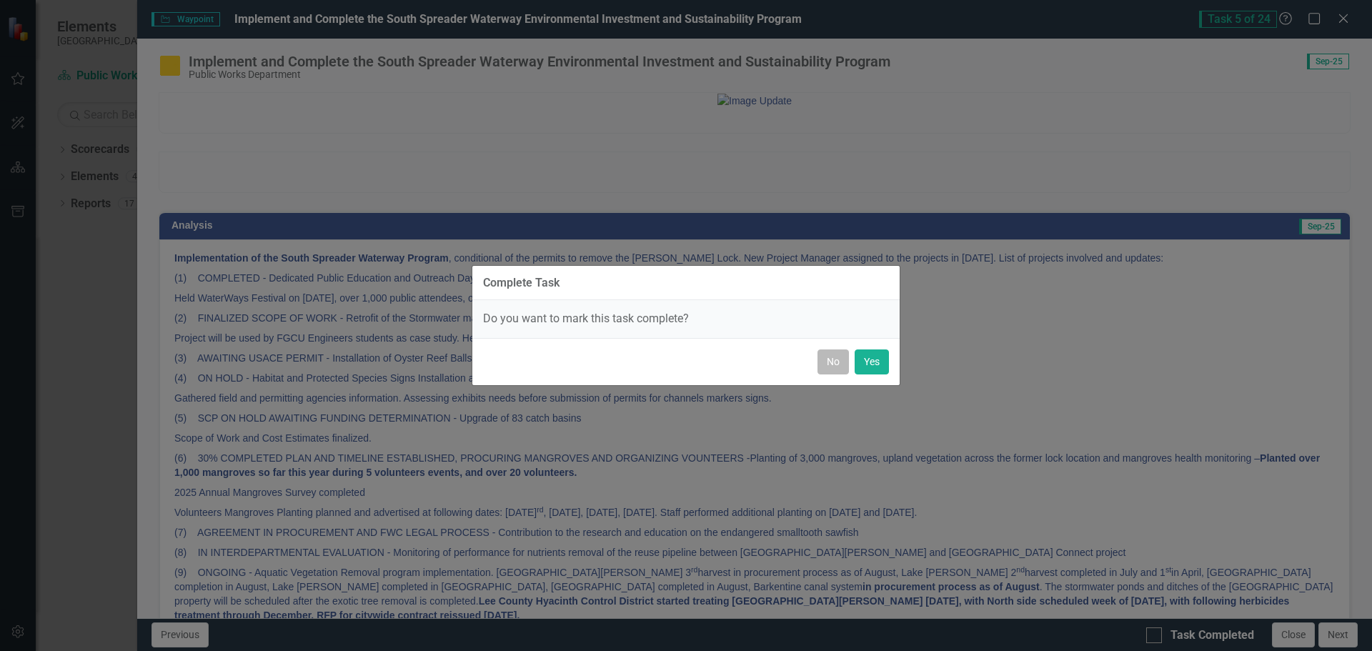
click at [831, 360] on button "No" at bounding box center [833, 362] width 31 height 25
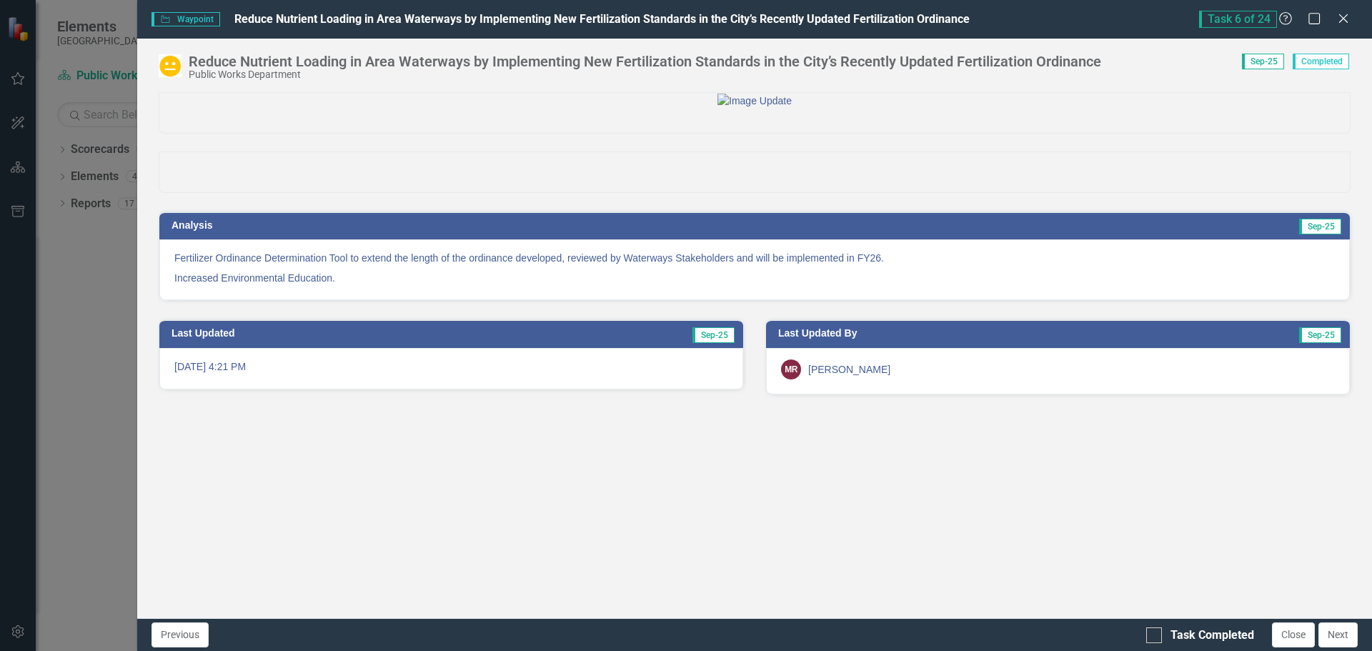
click at [179, 64] on img at bounding box center [170, 65] width 23 height 23
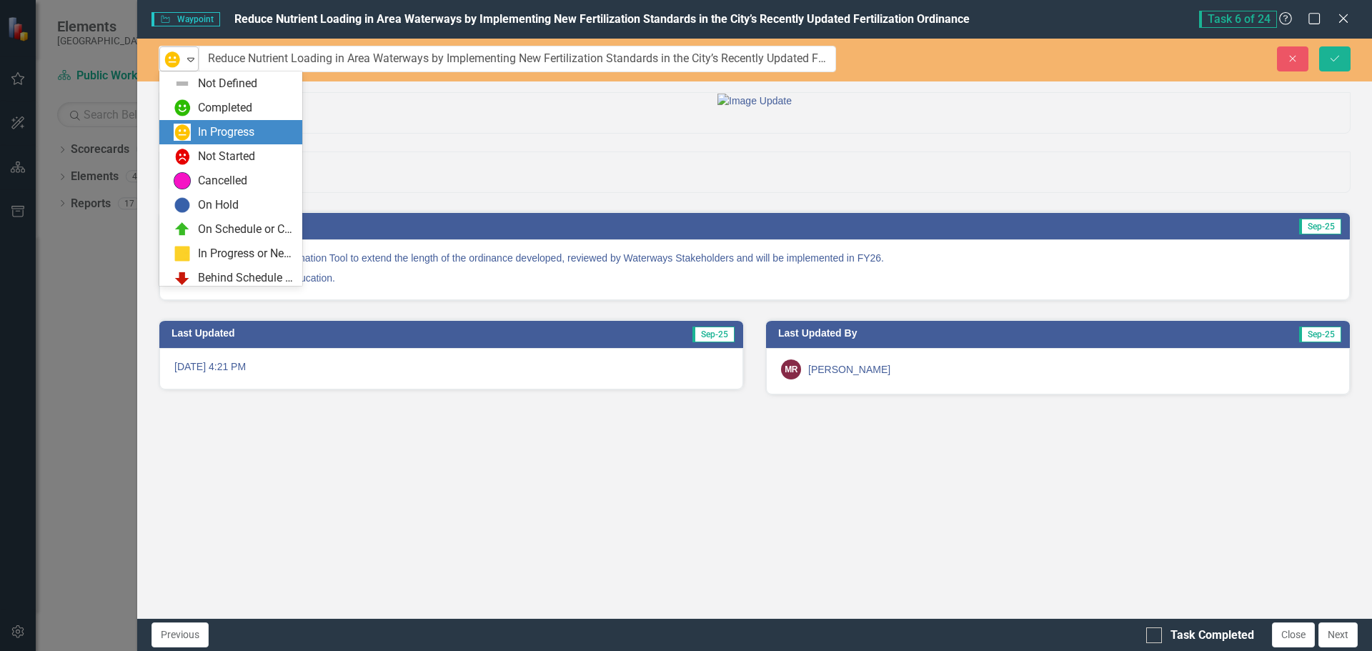
click at [196, 64] on icon "Expand" at bounding box center [191, 59] width 14 height 11
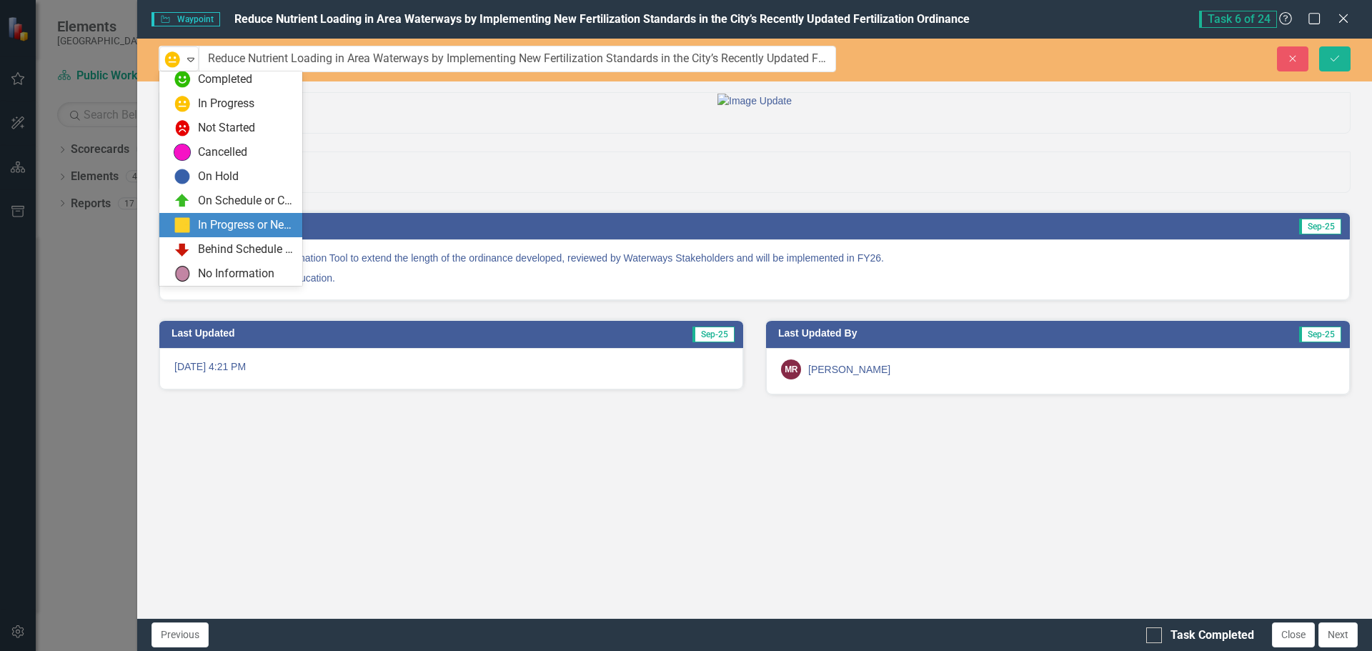
click at [214, 225] on div "In Progress or Needs Work" at bounding box center [246, 225] width 96 height 16
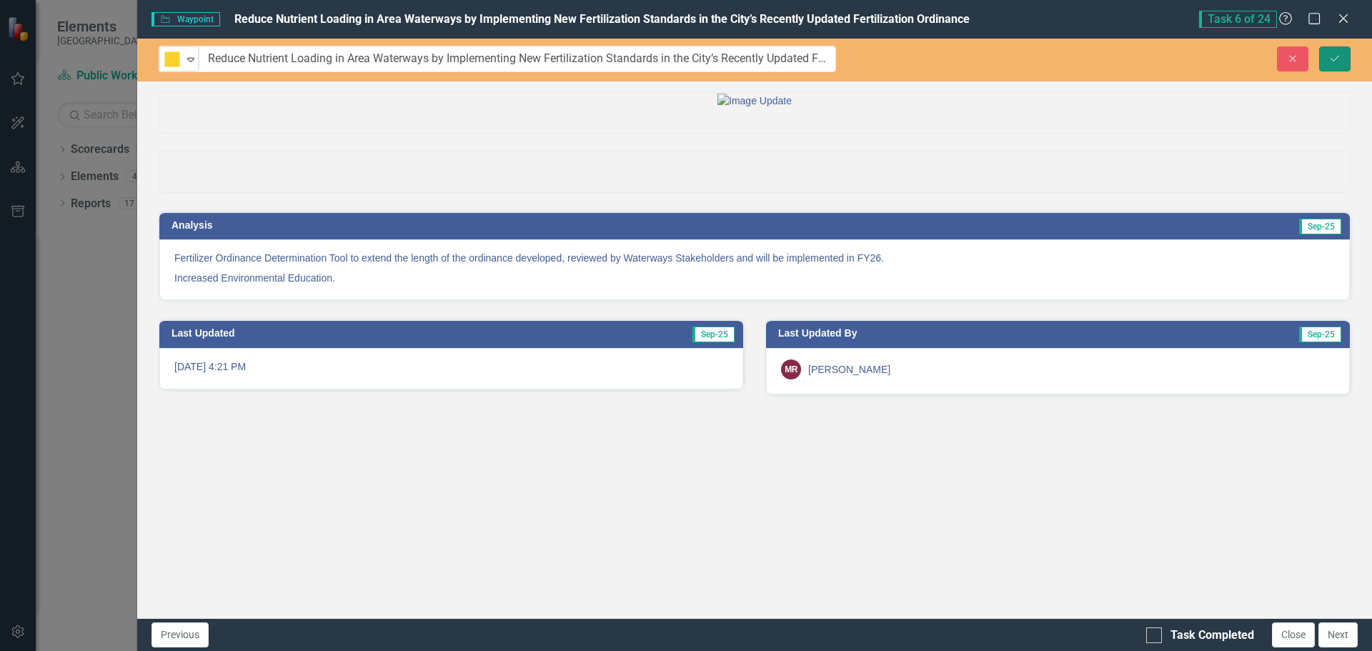
drag, startPoint x: 1332, startPoint y: 61, endPoint x: 1330, endPoint y: 69, distance: 8.0
click at [1332, 61] on icon "Save" at bounding box center [1335, 59] width 13 height 10
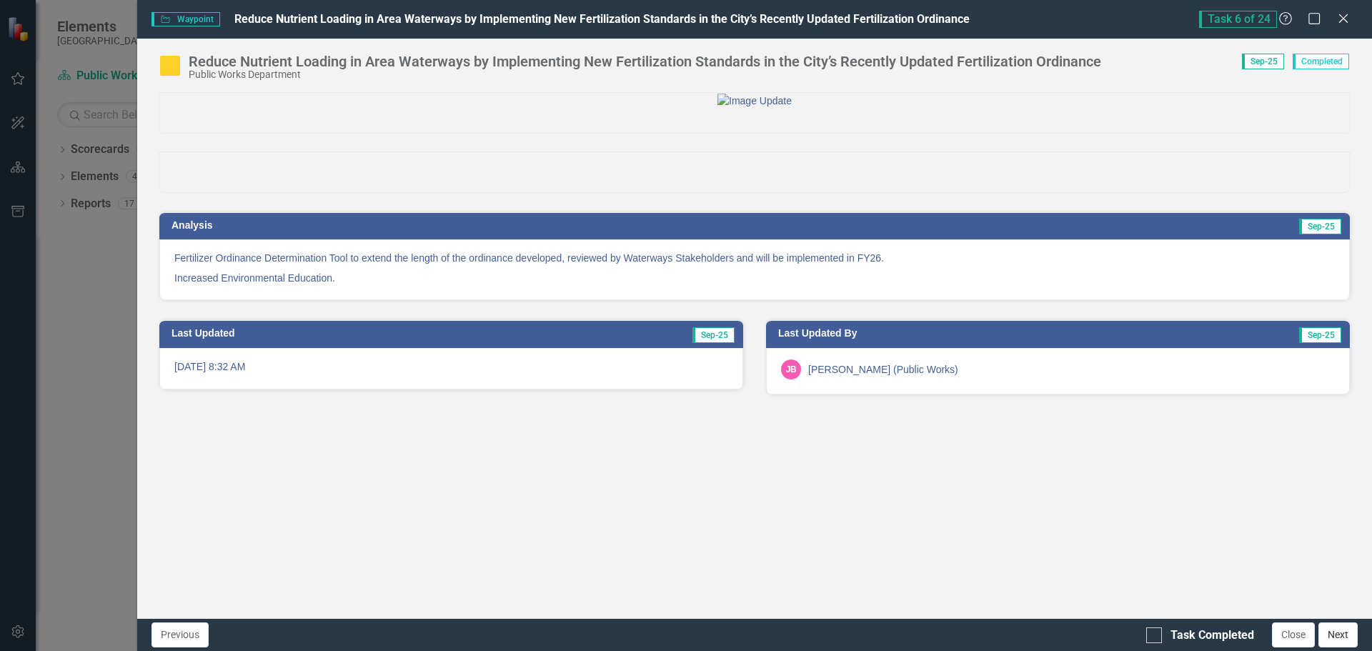
click at [1347, 641] on button "Next" at bounding box center [1338, 635] width 39 height 25
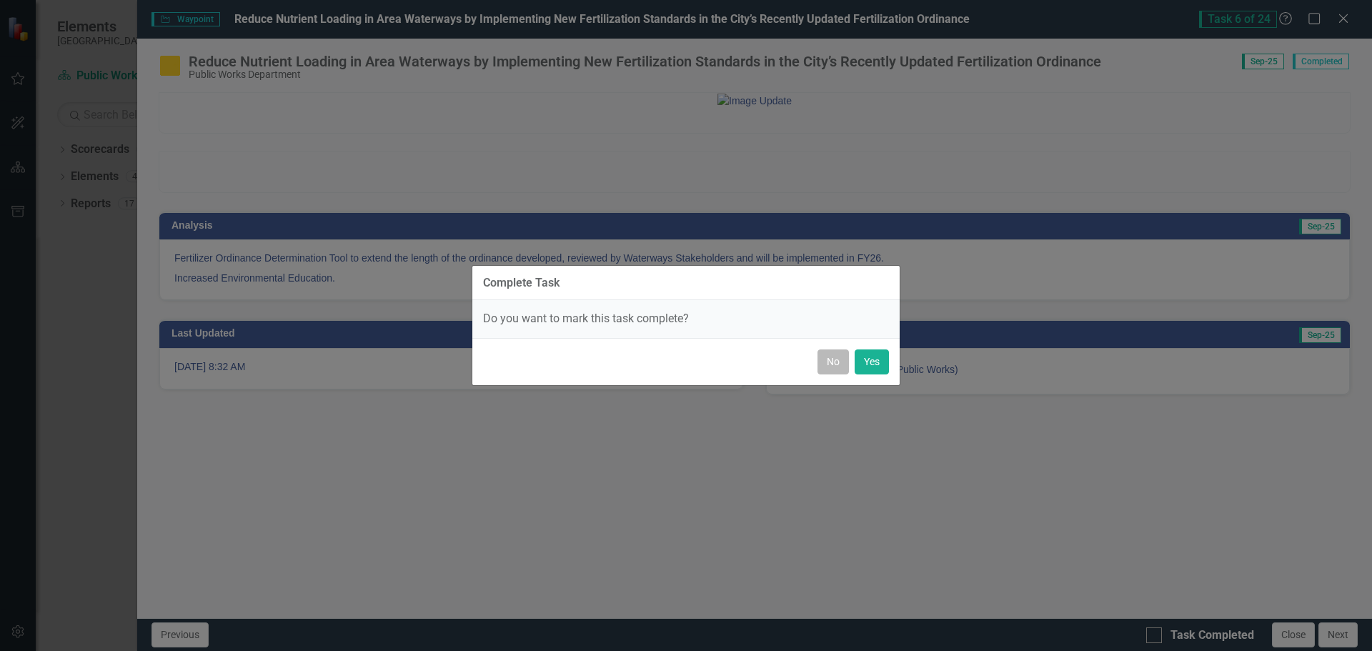
click at [831, 360] on button "No" at bounding box center [833, 362] width 31 height 25
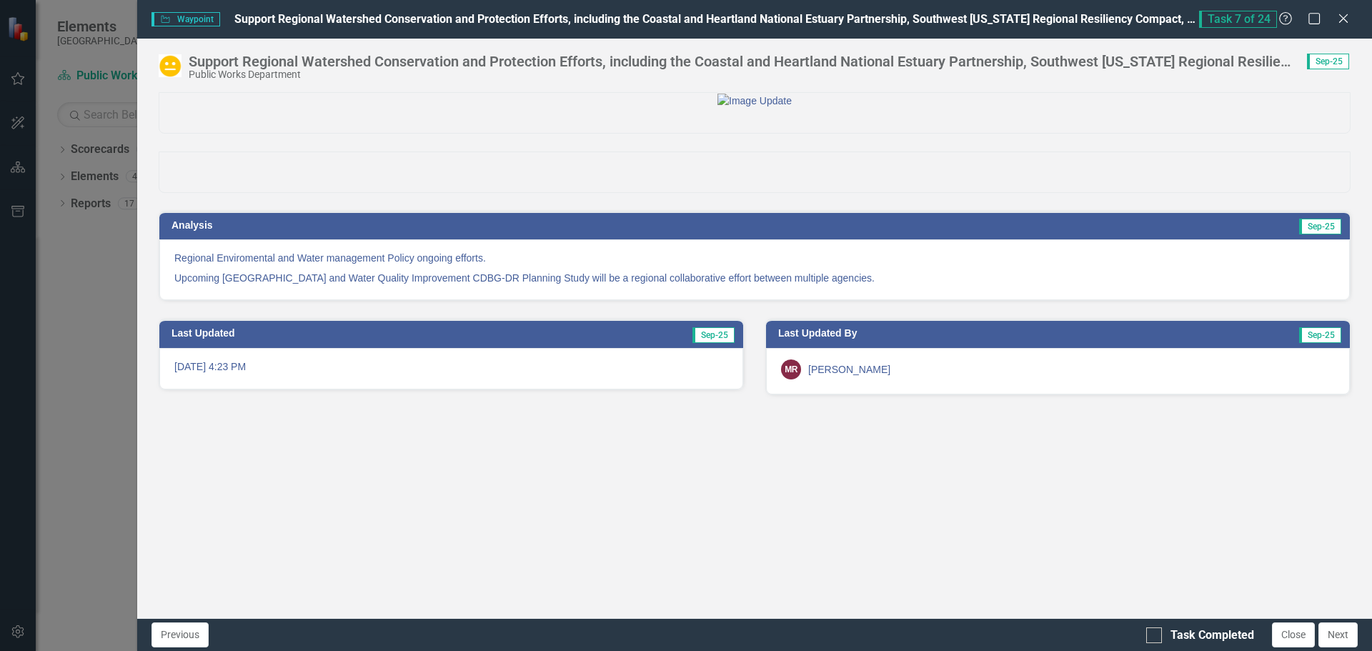
click at [172, 61] on img at bounding box center [170, 65] width 23 height 23
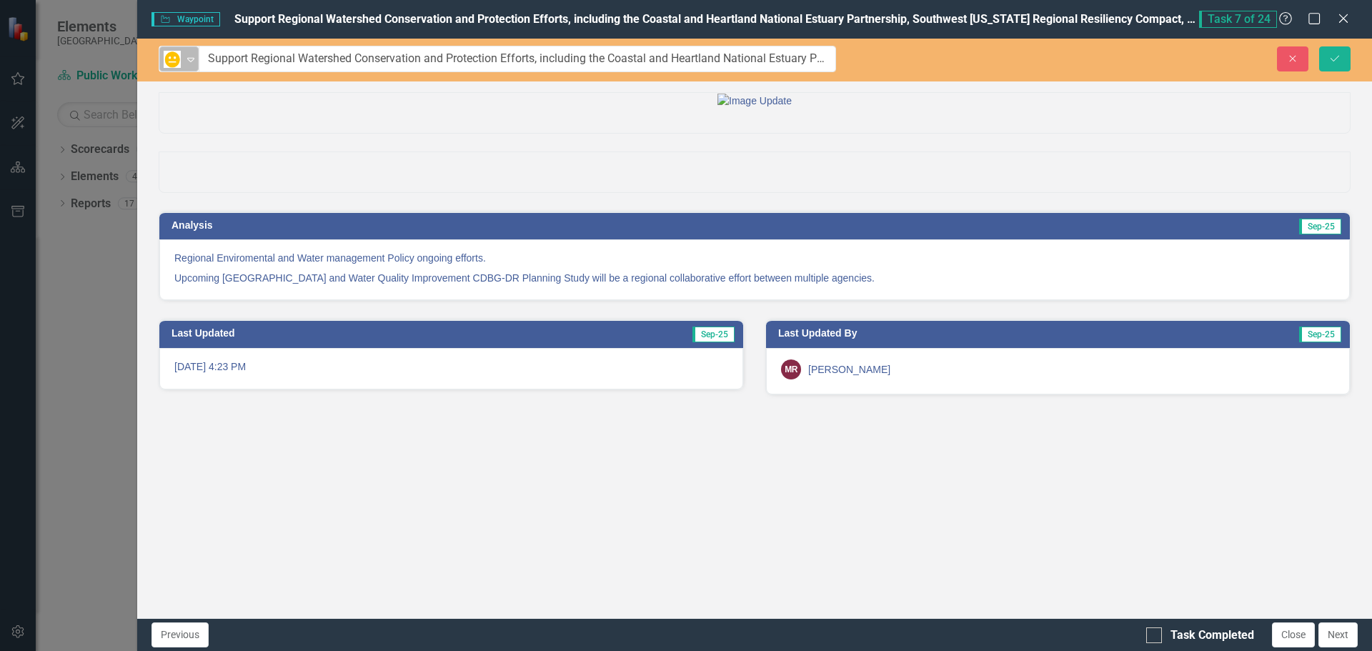
click at [191, 61] on icon "Expand" at bounding box center [191, 59] width 14 height 11
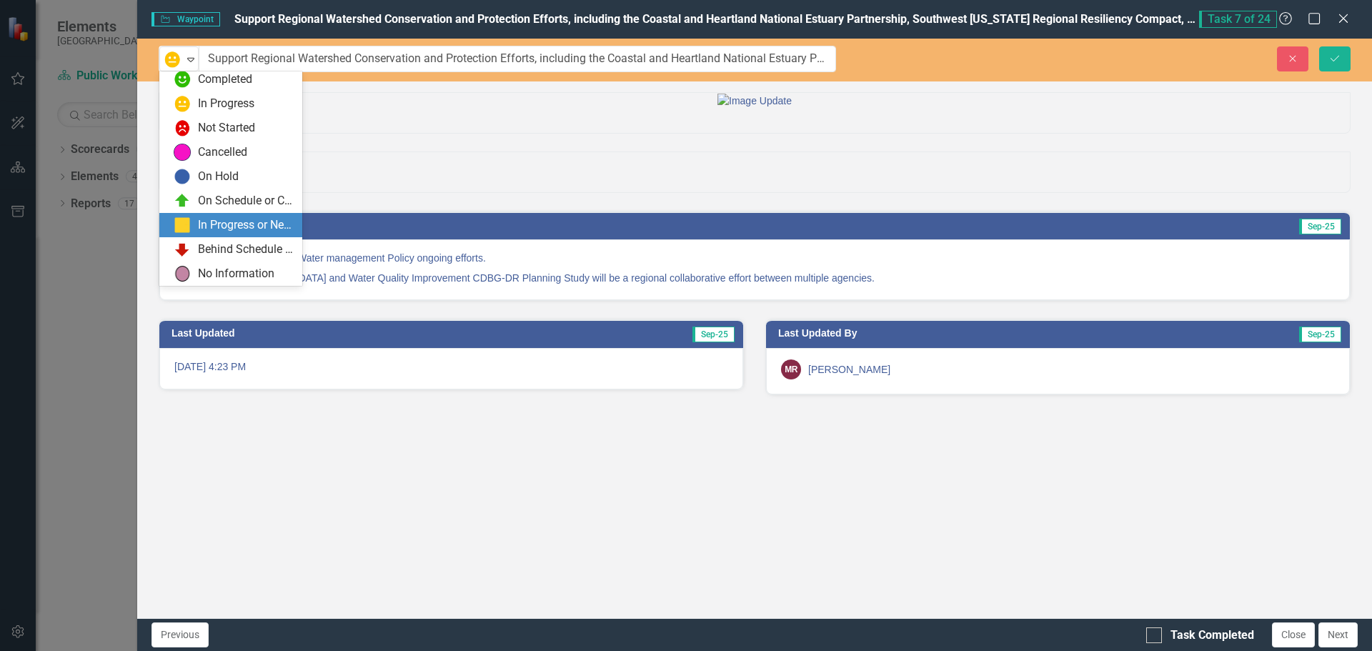
click at [217, 221] on div "In Progress or Needs Work" at bounding box center [246, 225] width 96 height 16
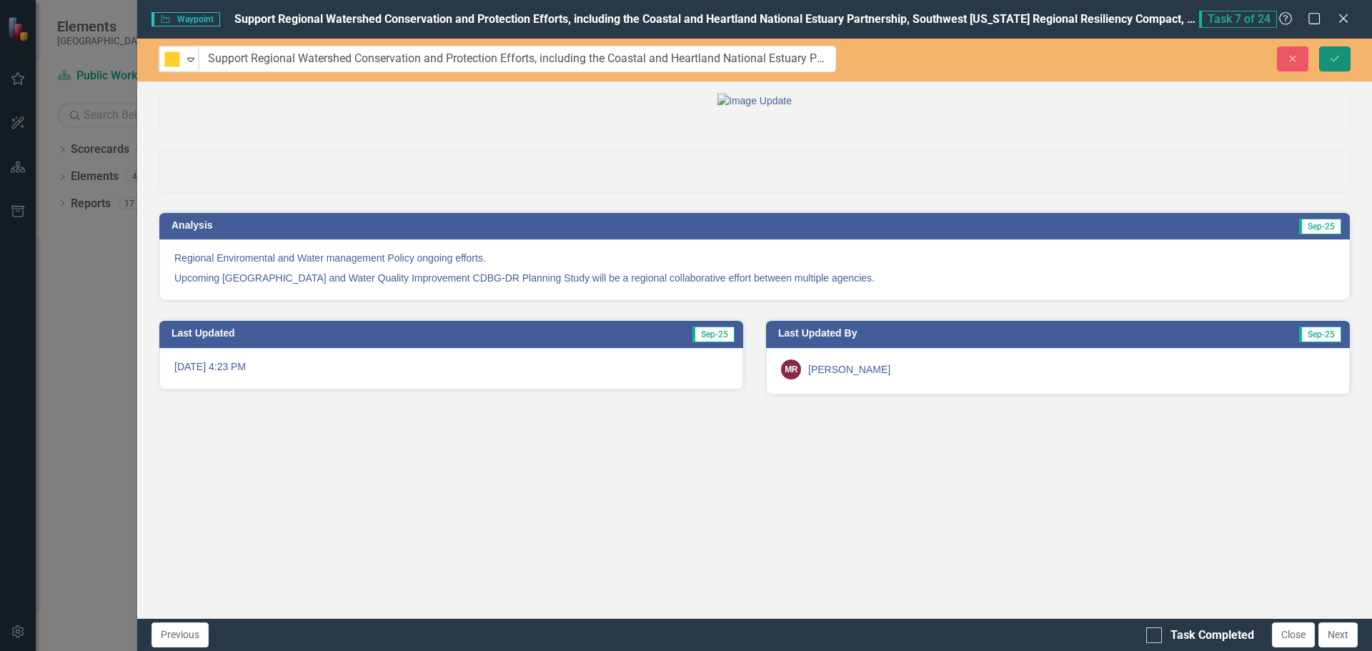
click at [1339, 61] on icon "Save" at bounding box center [1335, 59] width 13 height 10
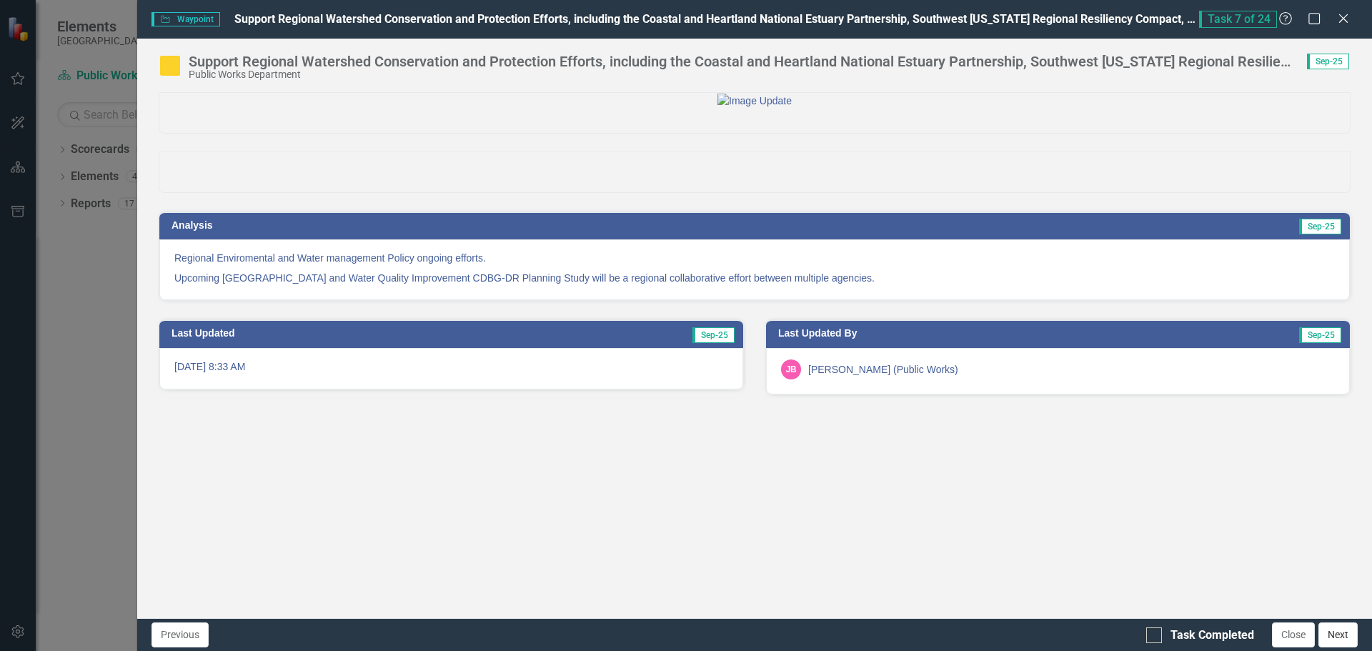
click at [1346, 643] on button "Next" at bounding box center [1338, 635] width 39 height 25
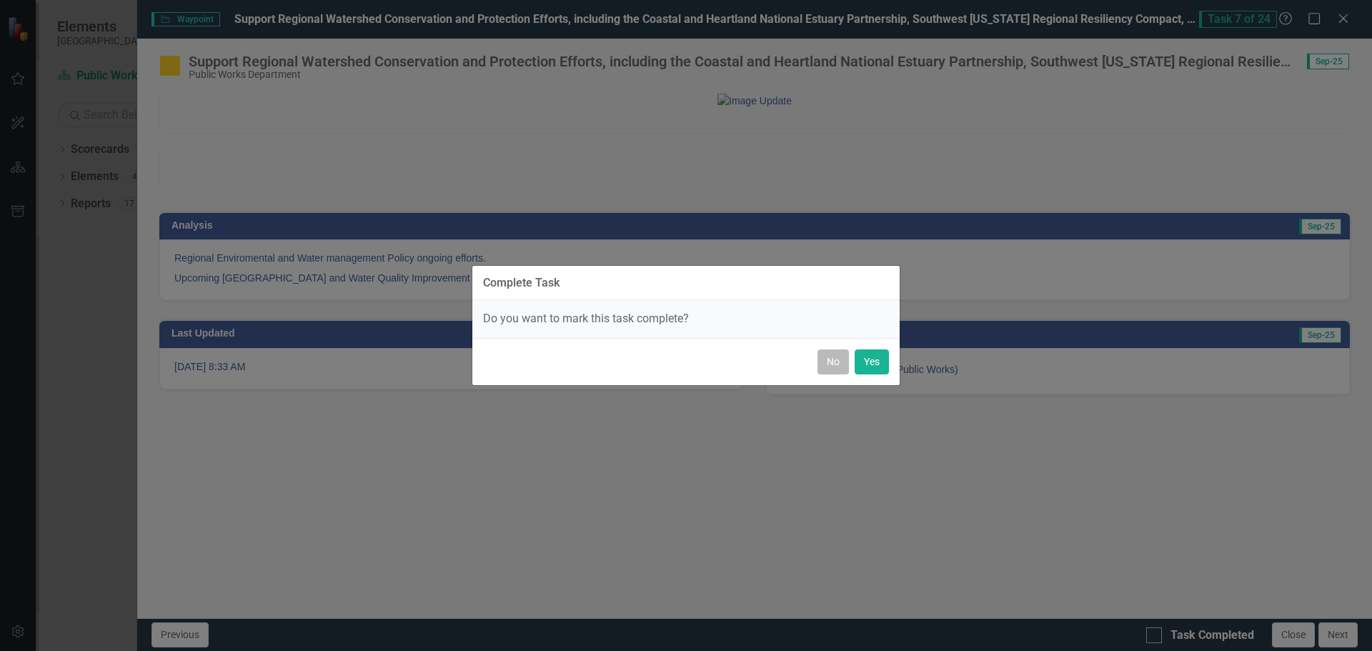
click at [832, 357] on button "No" at bounding box center [833, 362] width 31 height 25
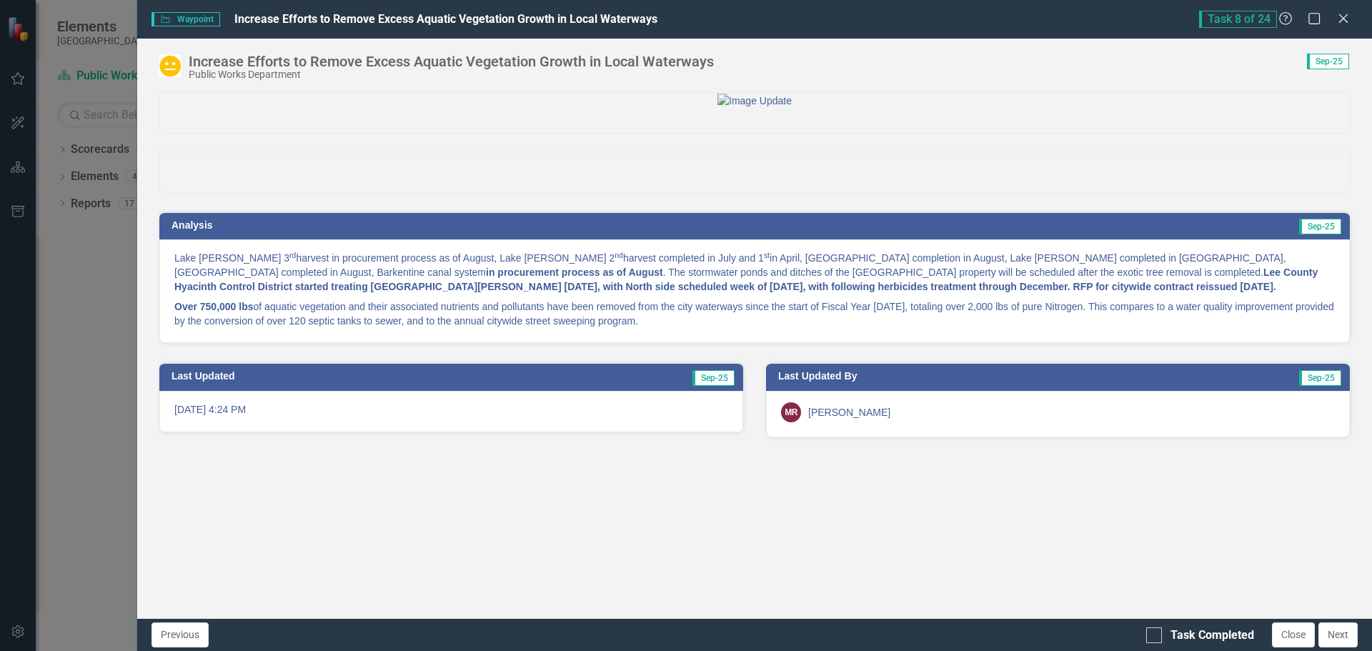
click at [175, 70] on img at bounding box center [170, 65] width 23 height 23
click at [175, 69] on img at bounding box center [170, 65] width 23 height 23
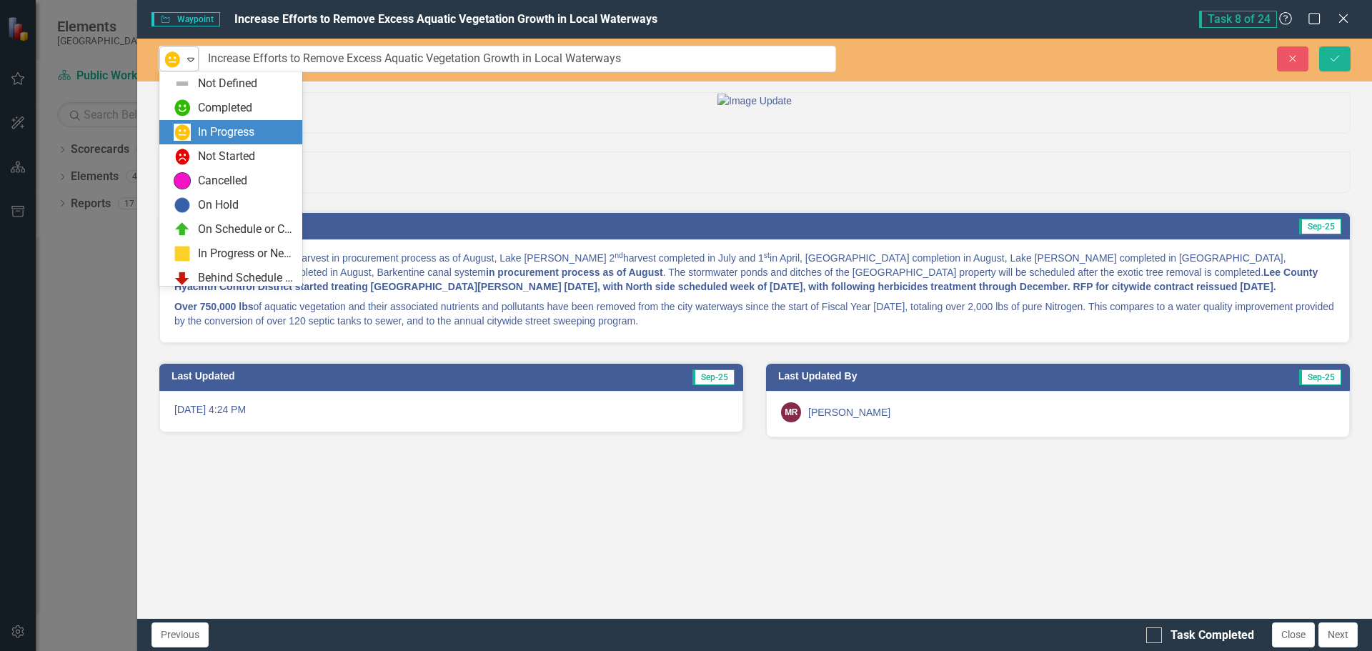
click at [188, 59] on icon at bounding box center [190, 60] width 7 height 4
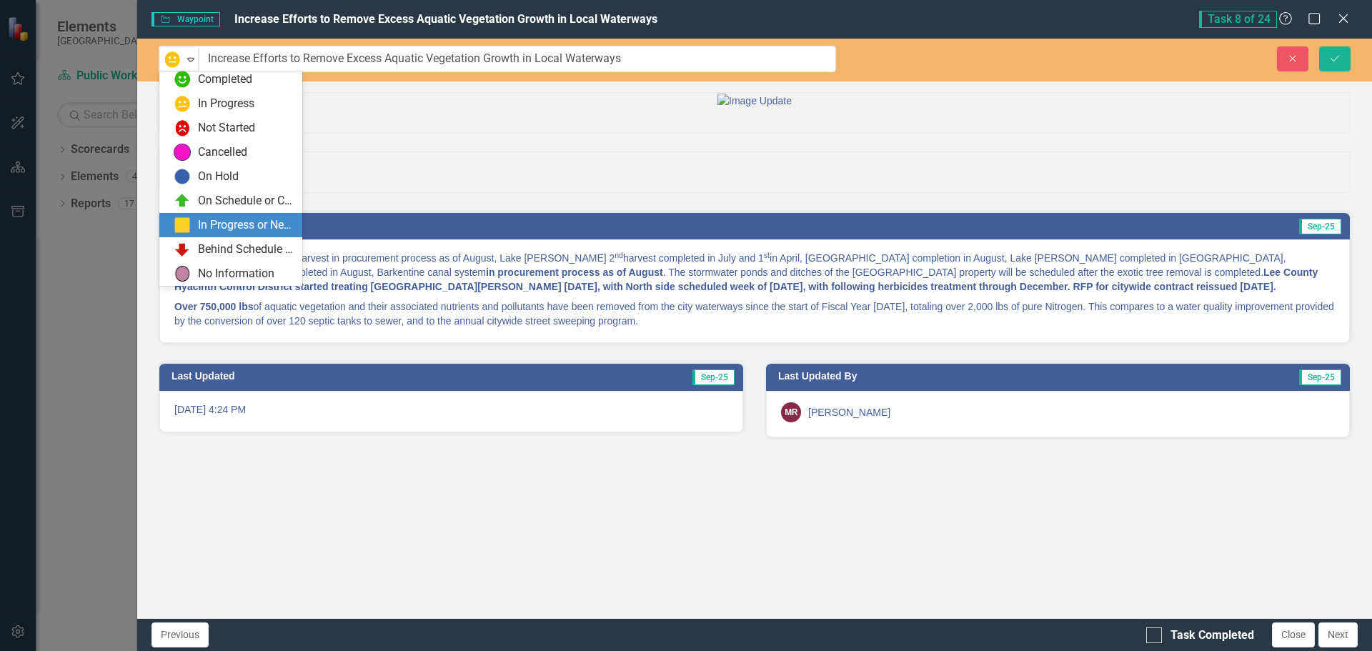
click at [217, 222] on div "In Progress or Needs Work" at bounding box center [246, 225] width 96 height 16
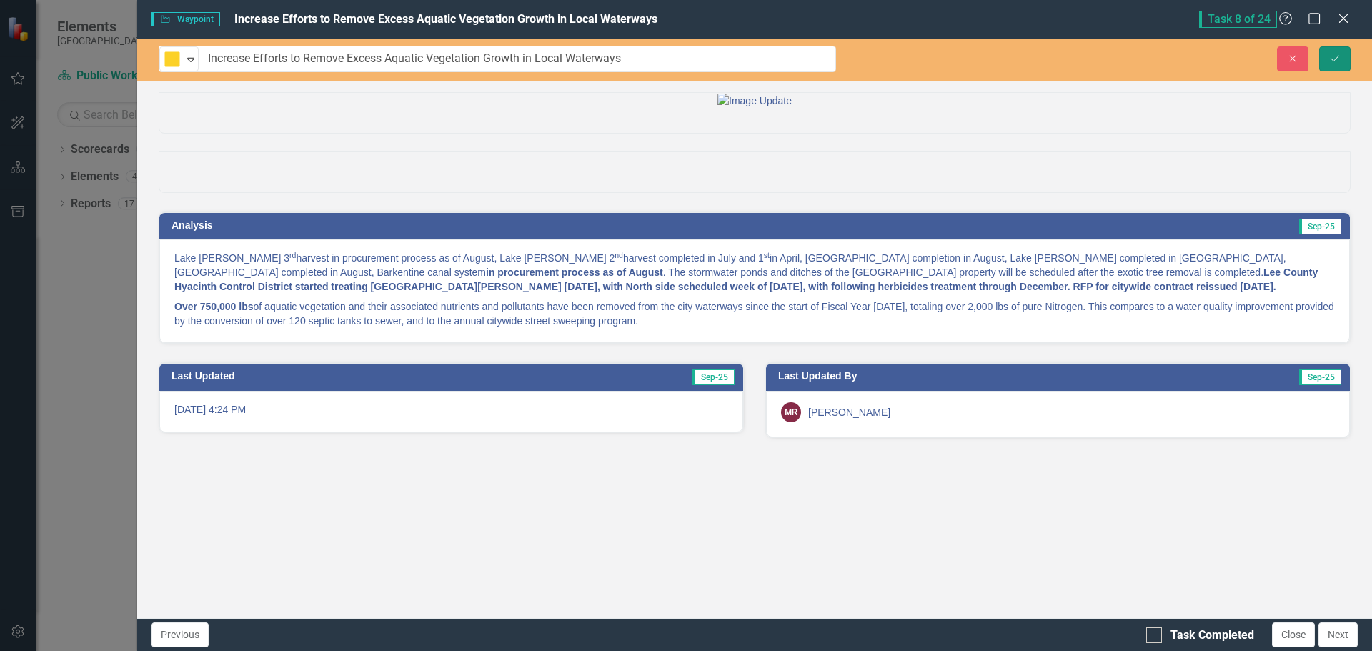
click at [1339, 58] on icon "Save" at bounding box center [1335, 59] width 13 height 10
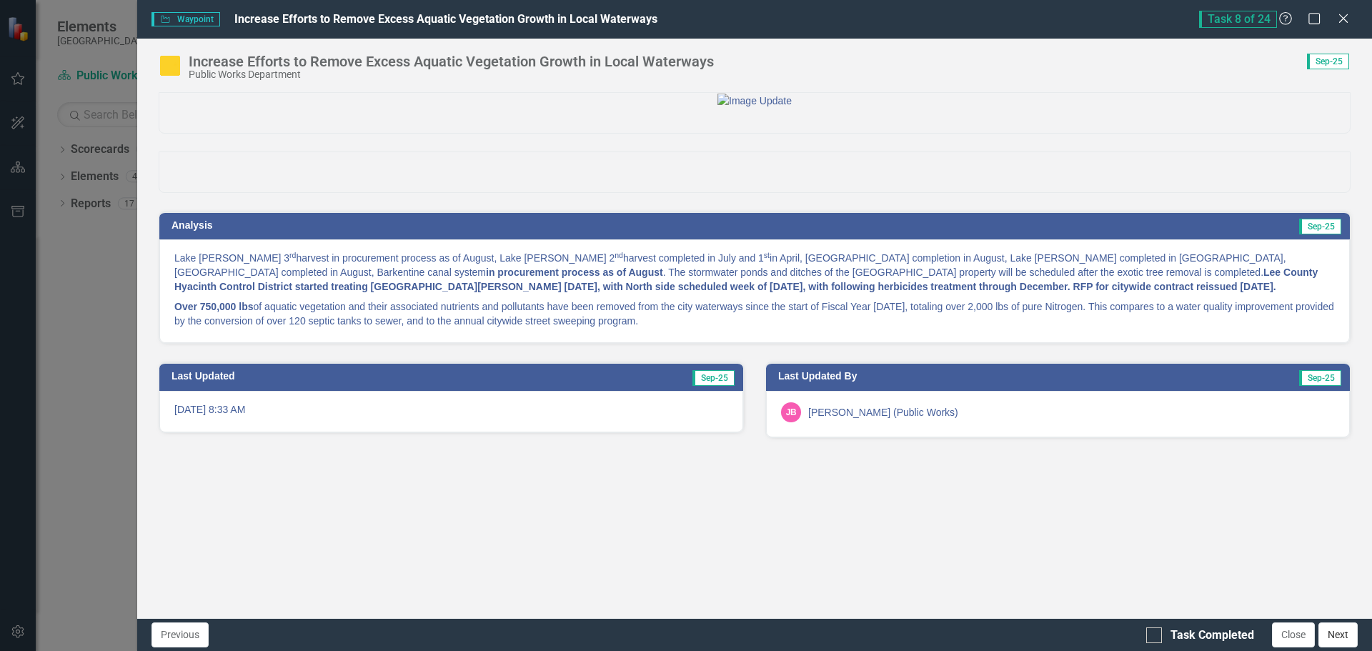
click at [1340, 636] on button "Next" at bounding box center [1338, 635] width 39 height 25
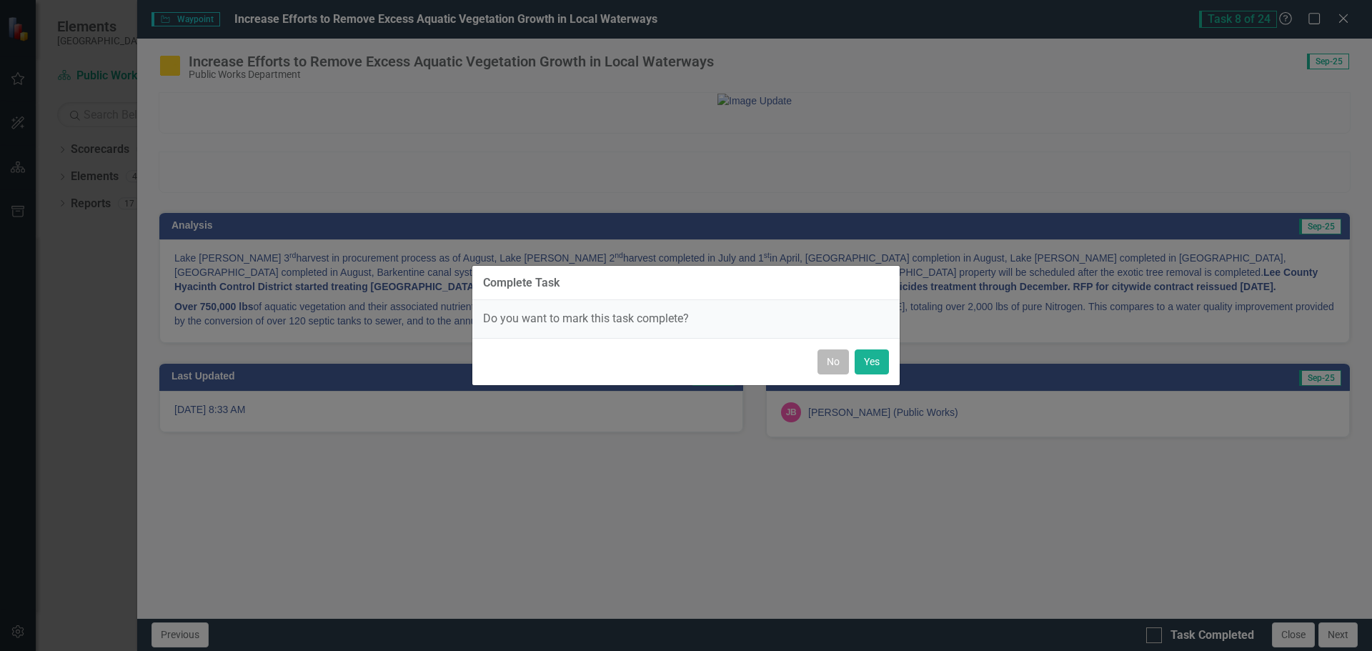
click at [823, 362] on button "No" at bounding box center [833, 362] width 31 height 25
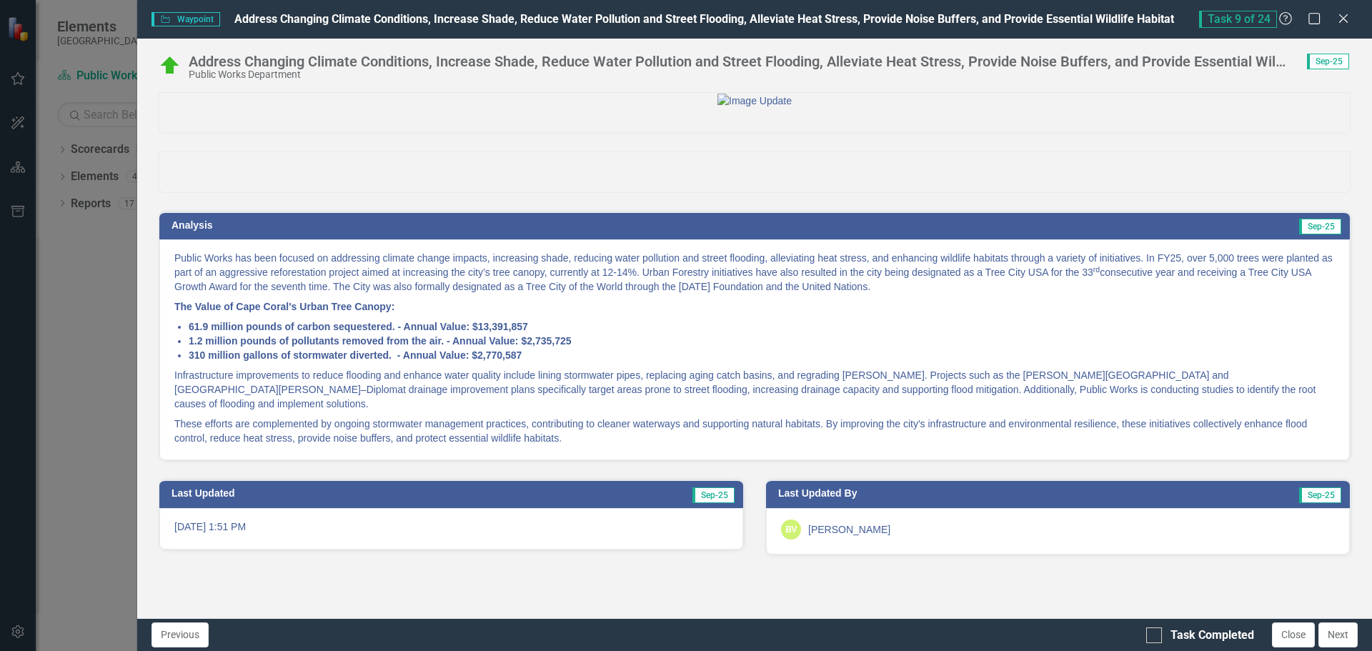
click at [1041, 414] on p "Infrastructure improvements to reduce flooding and enhance water quality includ…" at bounding box center [754, 389] width 1161 height 49
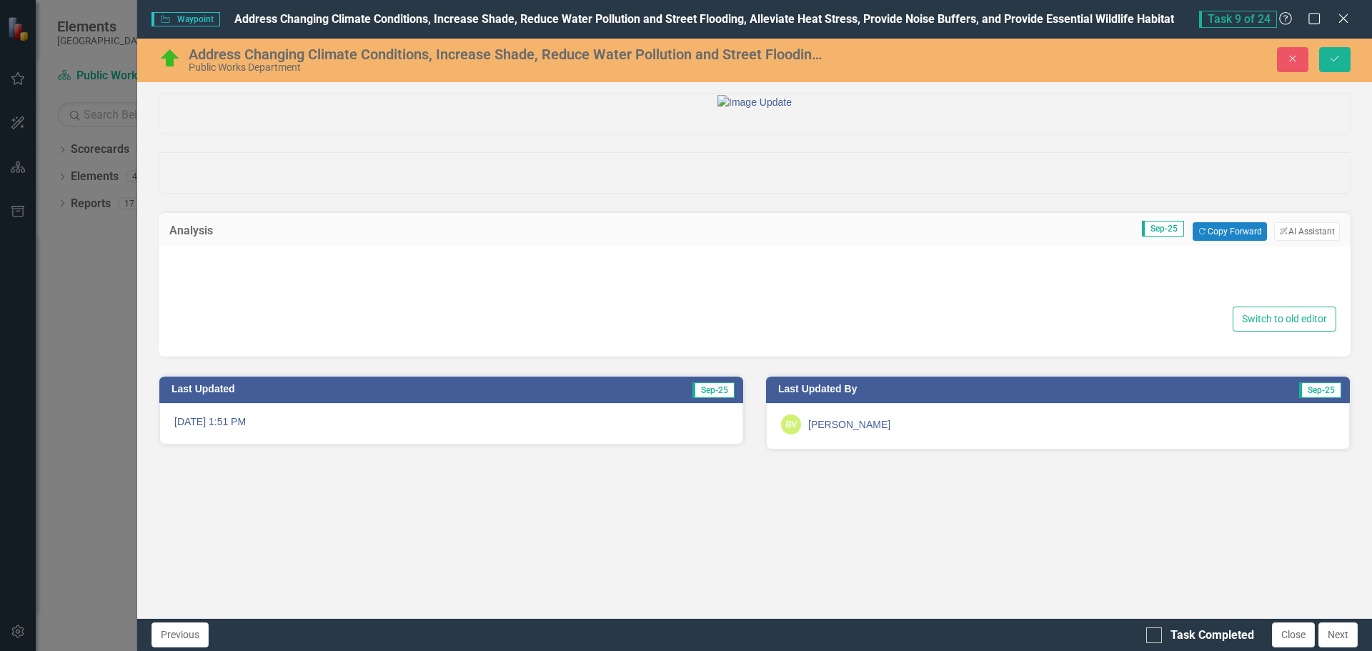
type textarea "<p>Public Works has been focused on addressing climate change impacts, increasi…"
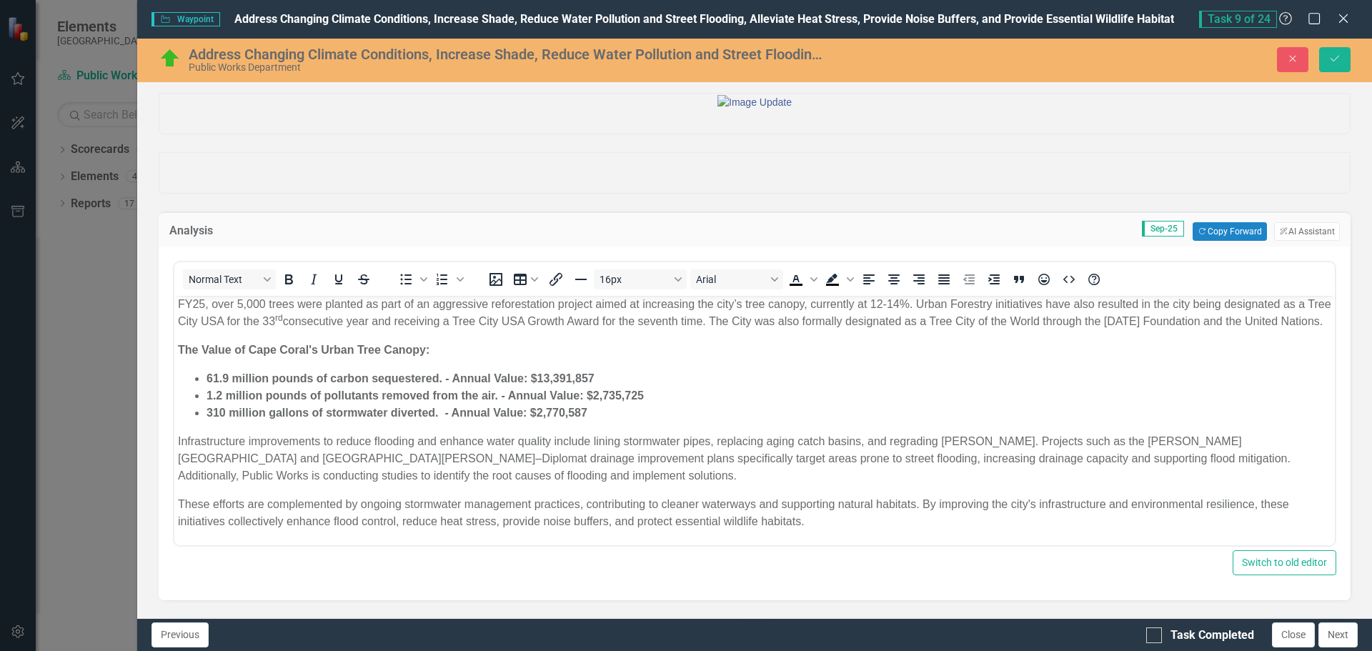
scroll to position [38, 0]
drag, startPoint x: 1172, startPoint y: 440, endPoint x: 1384, endPoint y: 932, distance: 535.3
click at [1172, 440] on p "Infrastructure improvements to reduce flooding and enhance water quality includ…" at bounding box center [755, 458] width 1154 height 51
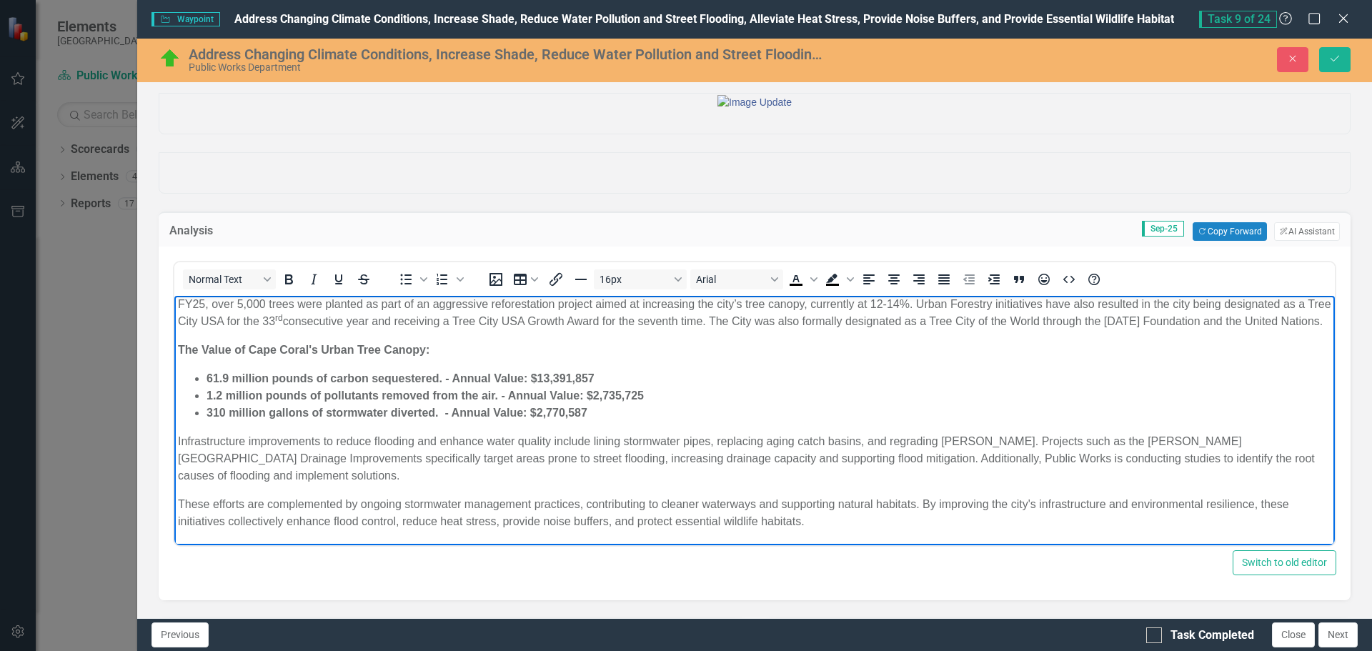
click at [808, 458] on p "Infrastructure improvements to reduce flooding and enhance water quality includ…" at bounding box center [755, 458] width 1154 height 51
click at [464, 194] on div at bounding box center [755, 172] width 1192 height 41
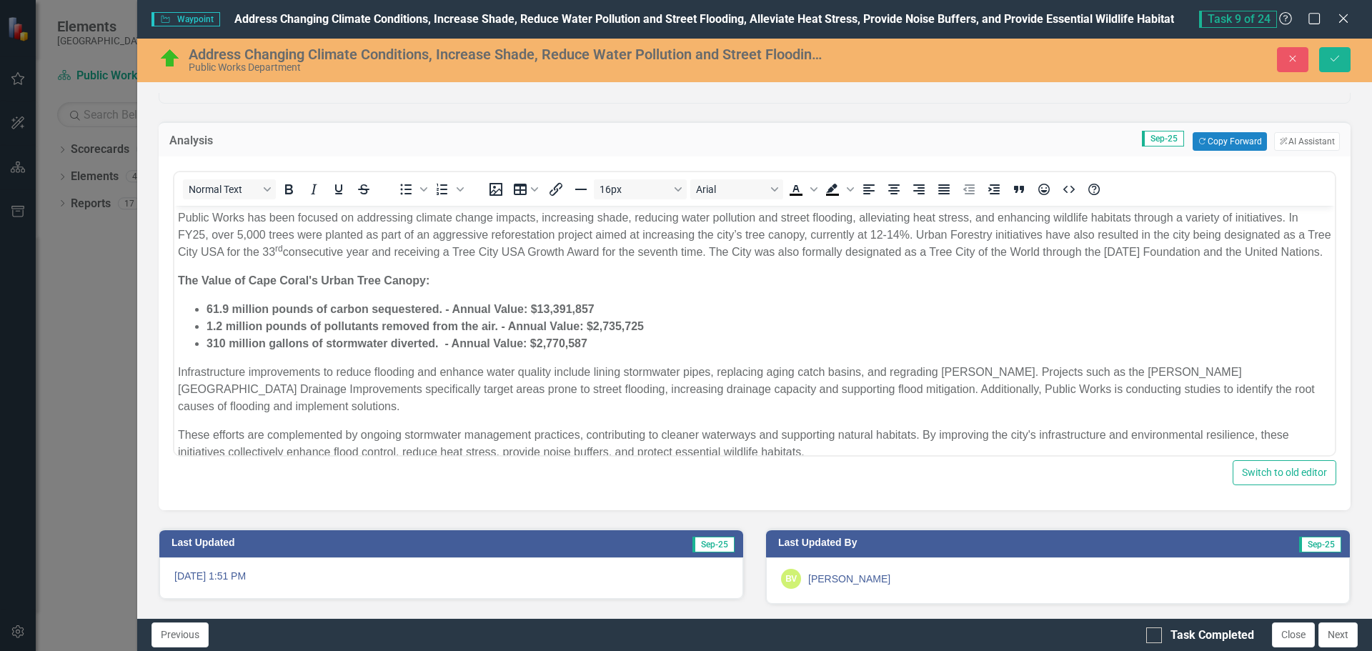
scroll to position [0, 0]
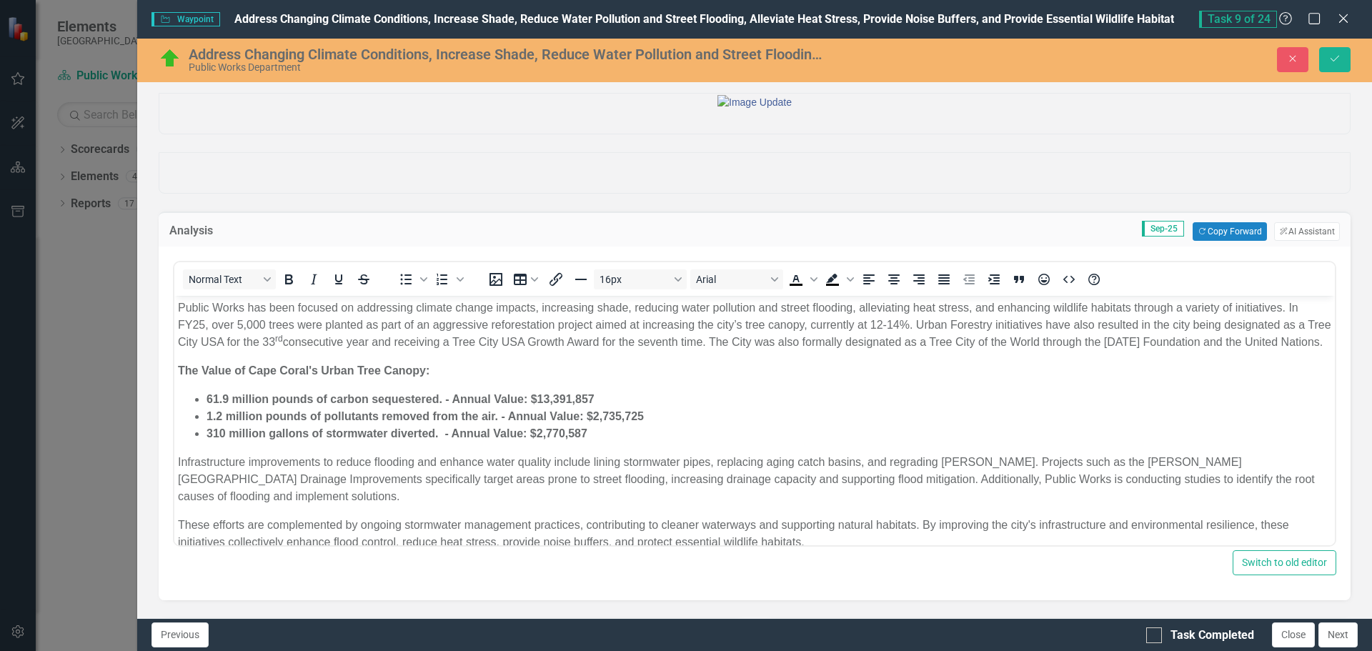
click at [166, 56] on img at bounding box center [170, 58] width 23 height 23
click at [170, 58] on img at bounding box center [170, 58] width 23 height 23
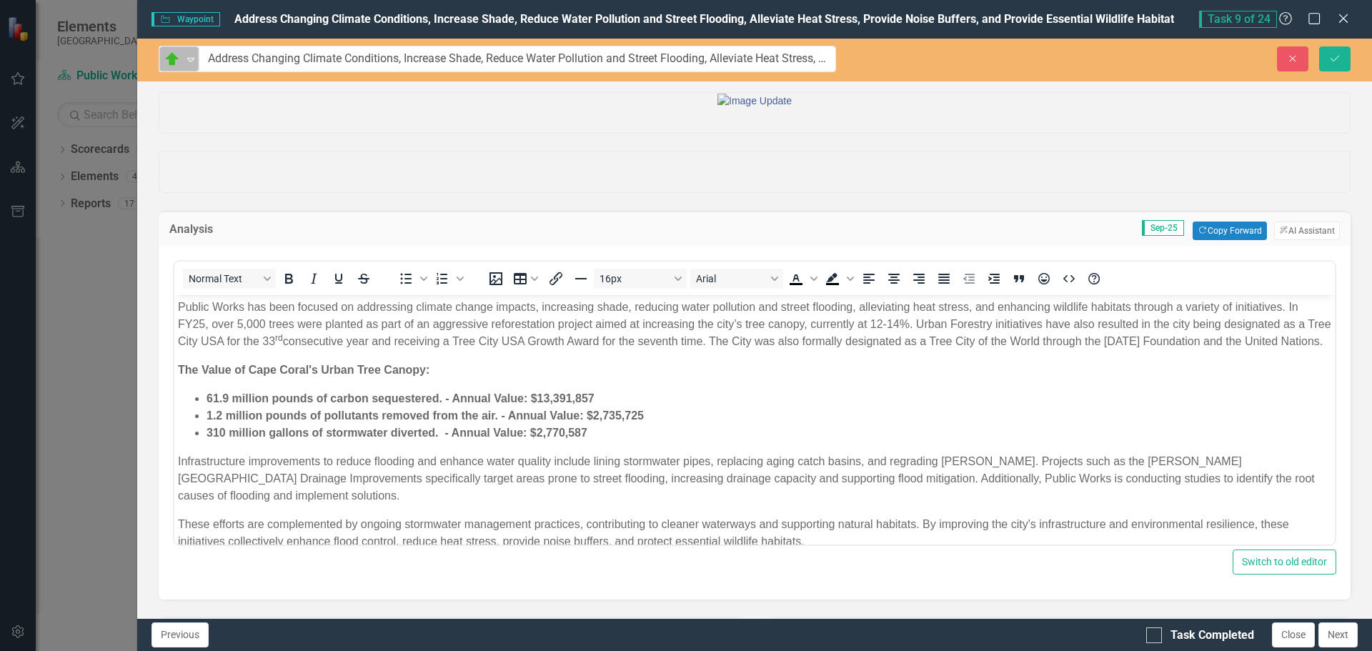
click at [193, 62] on icon "Expand" at bounding box center [191, 59] width 14 height 11
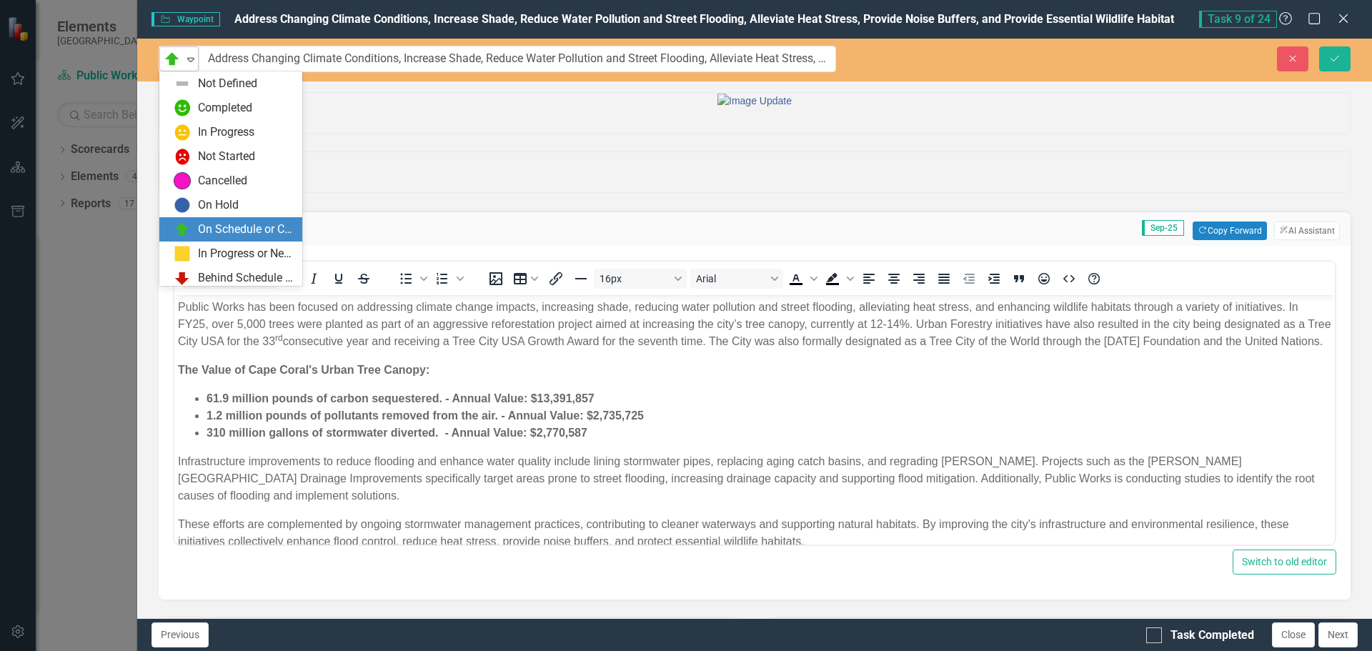
scroll to position [29, 0]
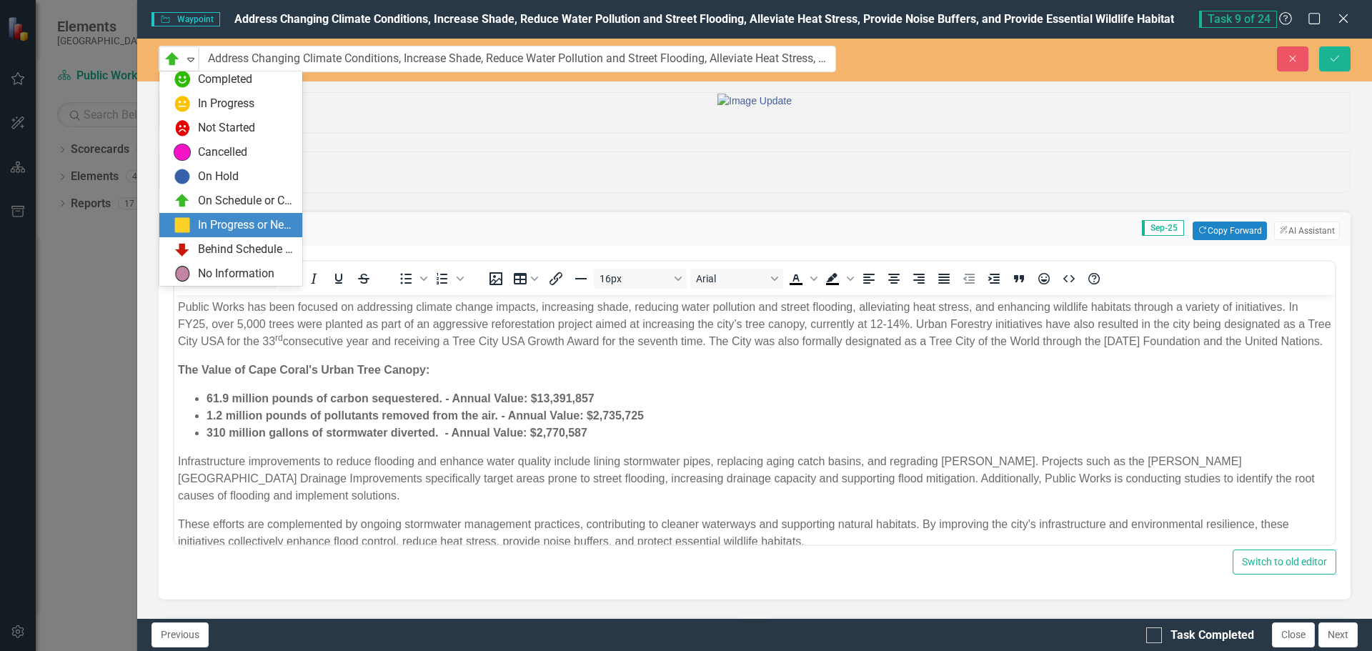
click at [244, 229] on div "In Progress or Needs Work" at bounding box center [246, 225] width 96 height 16
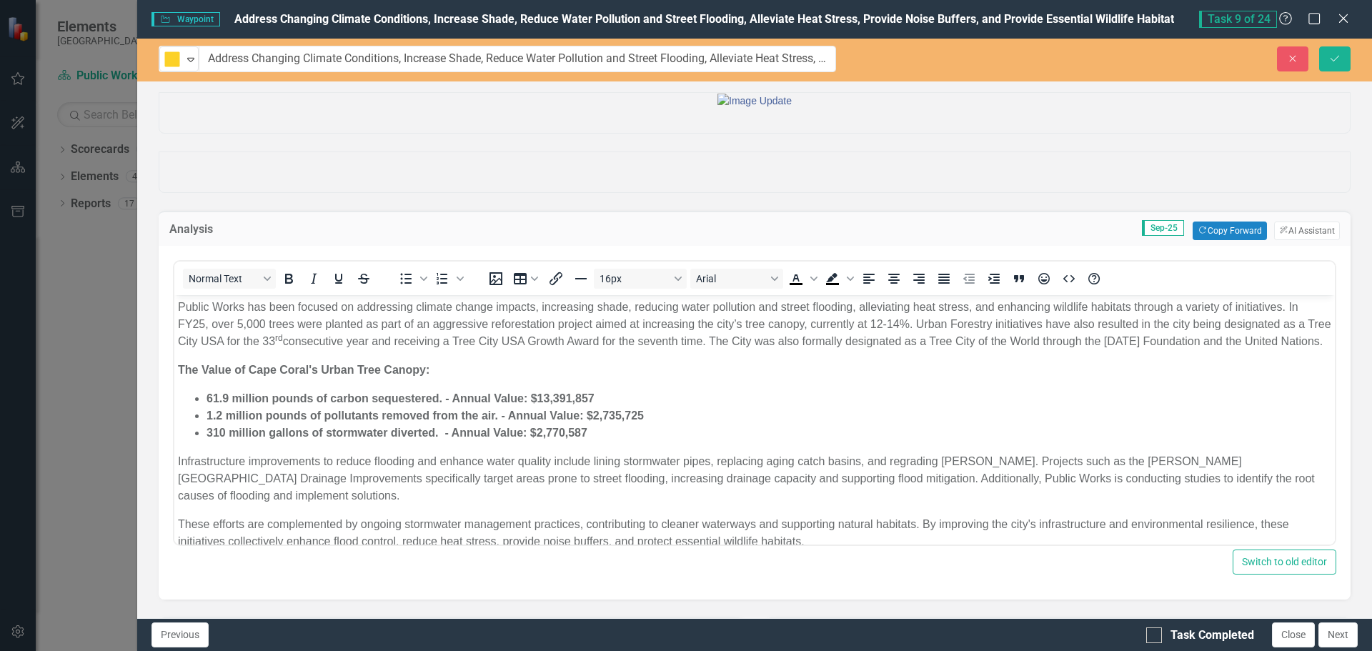
click at [326, 108] on div at bounding box center [754, 100] width 1191 height 15
click at [1339, 62] on icon "Save" at bounding box center [1335, 59] width 13 height 10
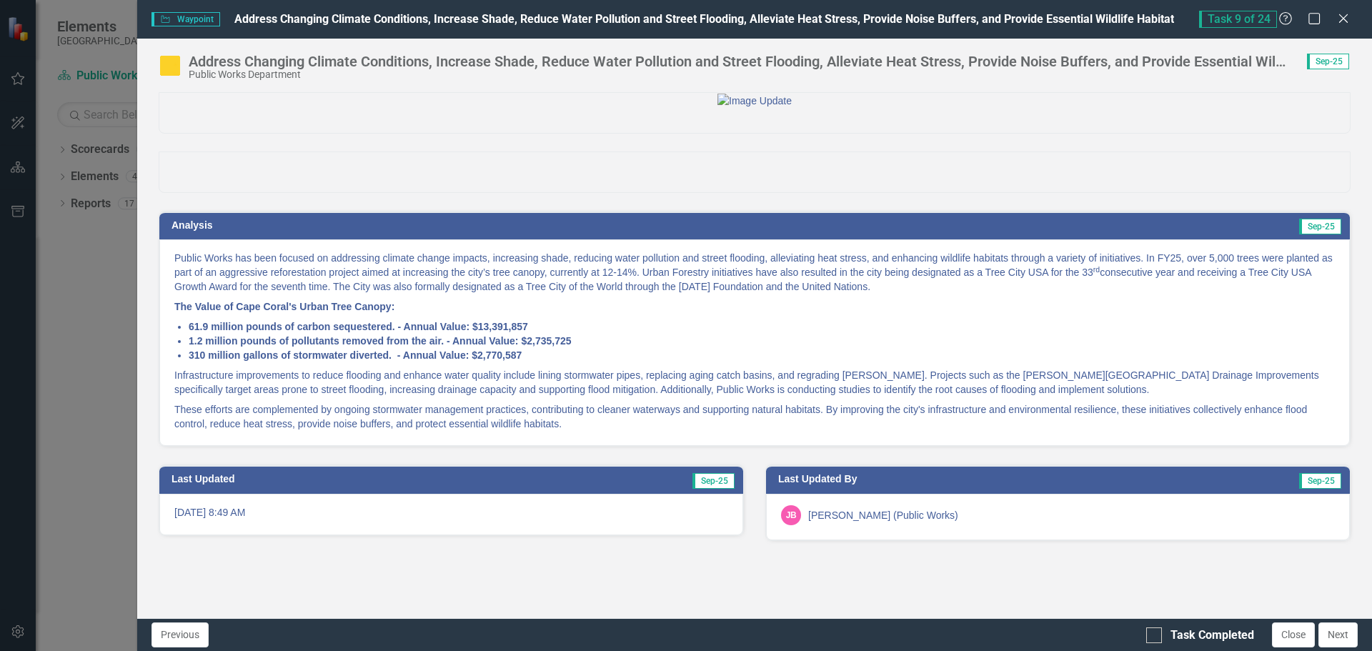
click at [172, 61] on img at bounding box center [170, 65] width 23 height 23
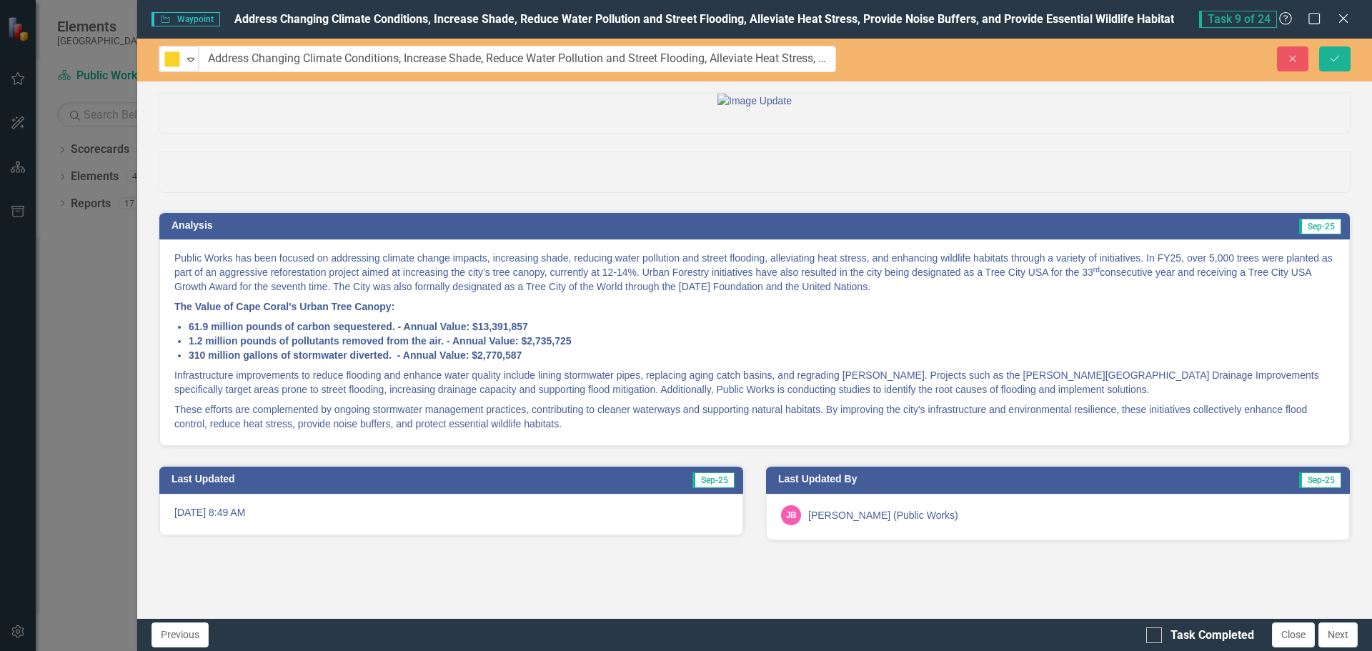
click at [277, 107] on div at bounding box center [754, 100] width 1191 height 15
click at [1348, 56] on button "Save" at bounding box center [1334, 58] width 31 height 25
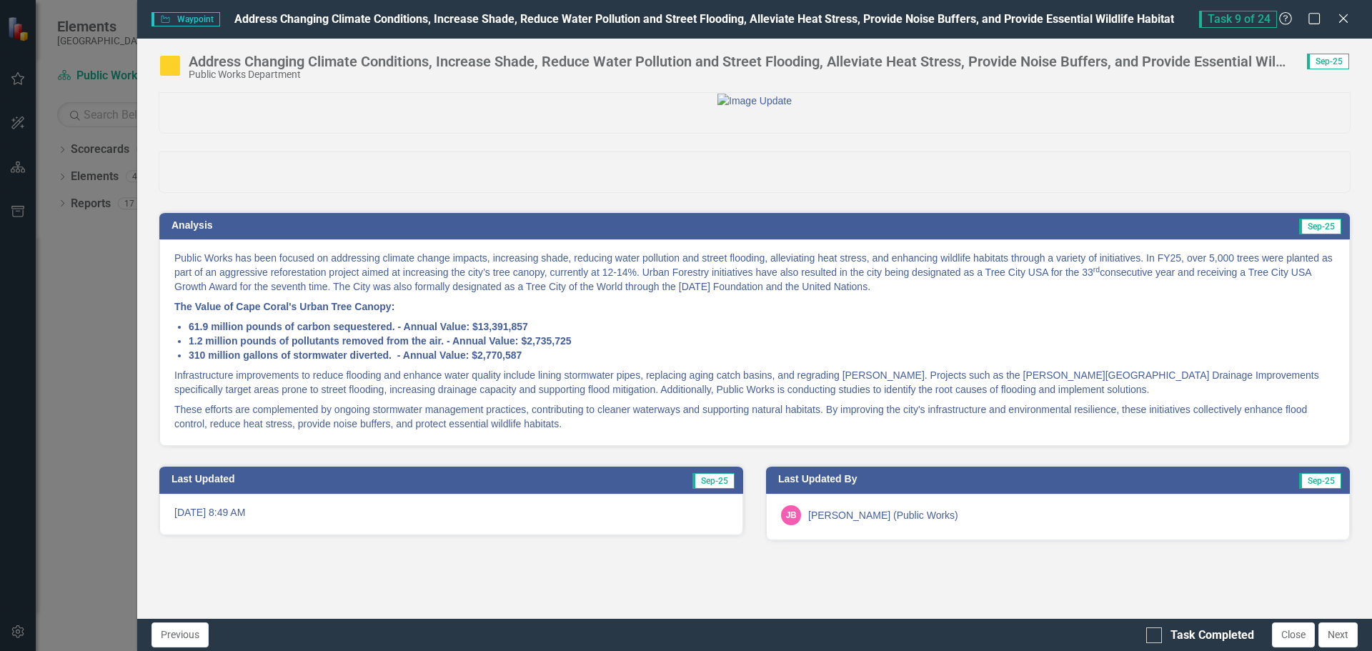
click at [553, 400] on p "Infrastructure improvements to reduce flooding and enhance water quality includ…" at bounding box center [754, 382] width 1161 height 34
click at [552, 400] on p "Infrastructure improvements to reduce flooding and enhance water quality includ…" at bounding box center [754, 382] width 1161 height 34
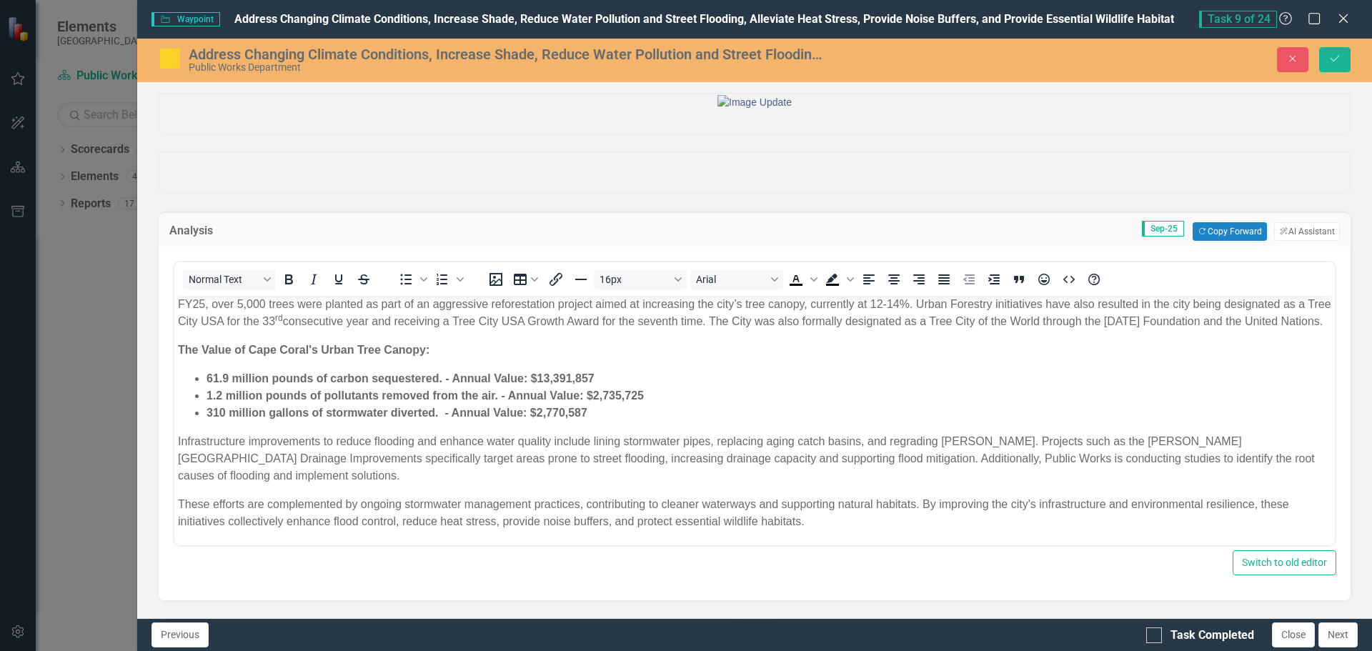
scroll to position [164, 0]
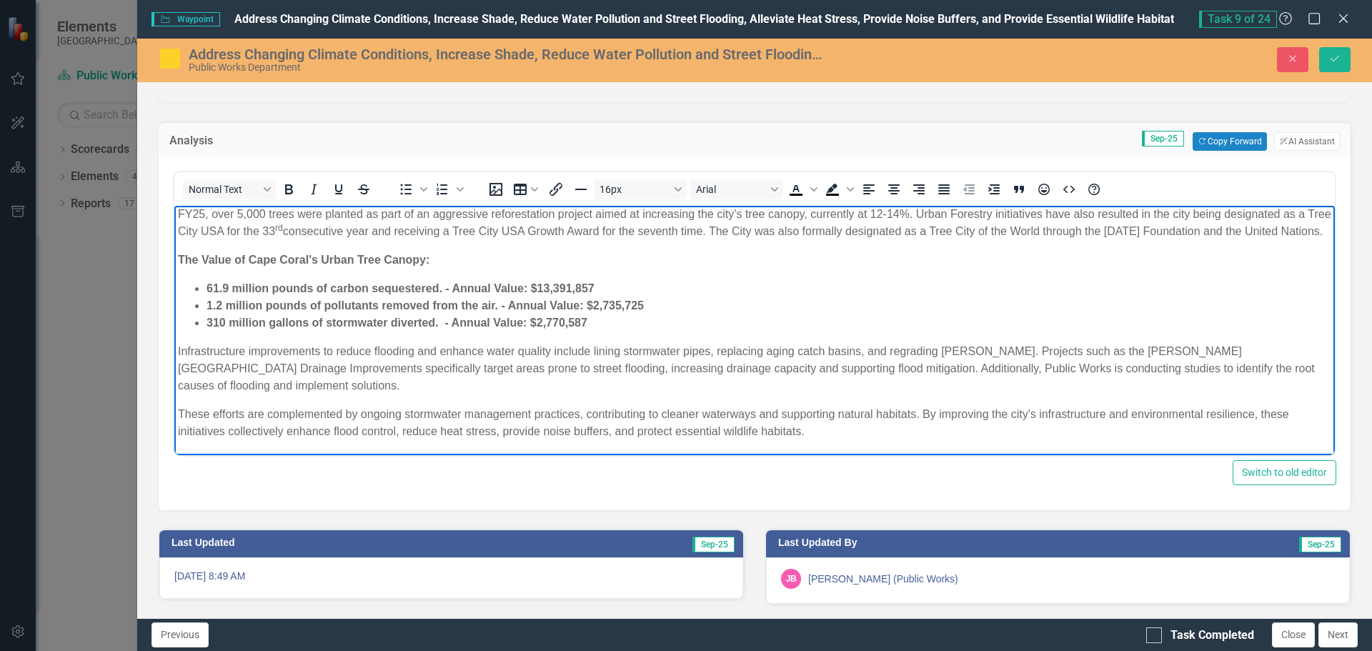
click at [809, 366] on p "Infrastructure improvements to reduce flooding and enhance water quality includ…" at bounding box center [755, 368] width 1154 height 51
click at [1296, 61] on icon "Close" at bounding box center [1293, 59] width 13 height 10
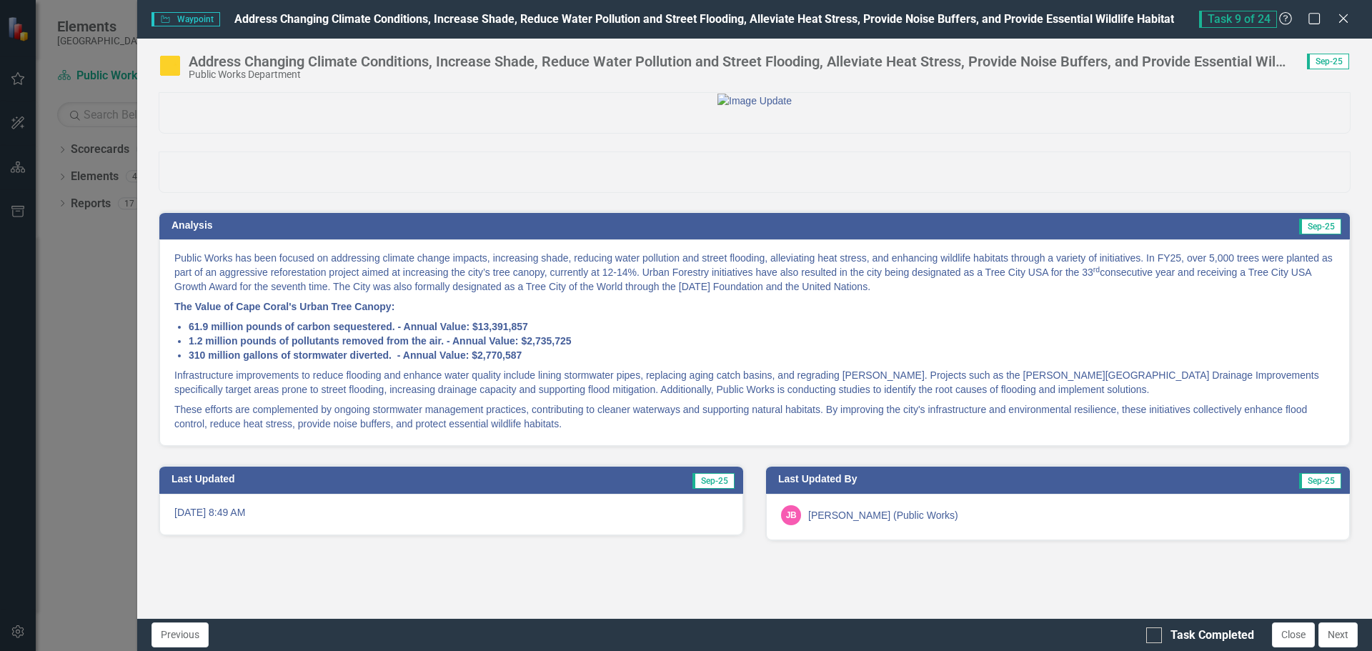
click at [1049, 400] on p "Infrastructure improvements to reduce flooding and enhance water quality includ…" at bounding box center [754, 382] width 1161 height 34
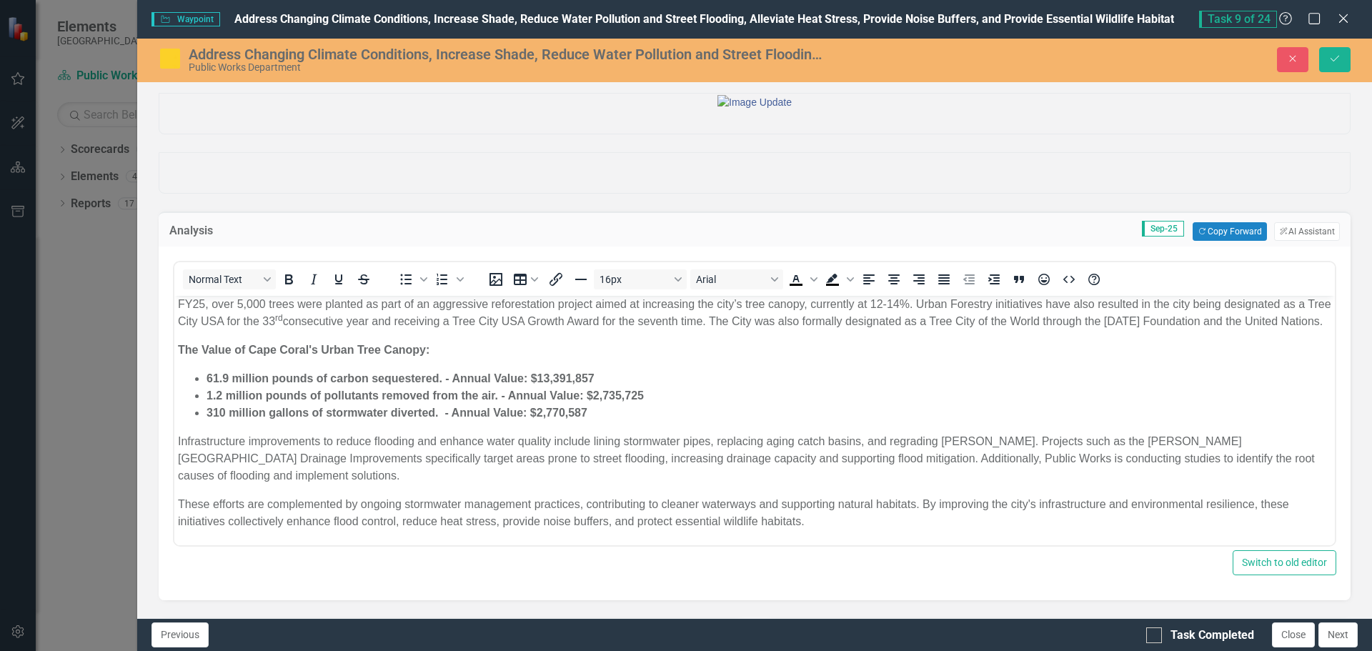
scroll to position [38, 0]
click at [598, 480] on p "Infrastructure improvements to reduce flooding and enhance water quality includ…" at bounding box center [755, 458] width 1154 height 51
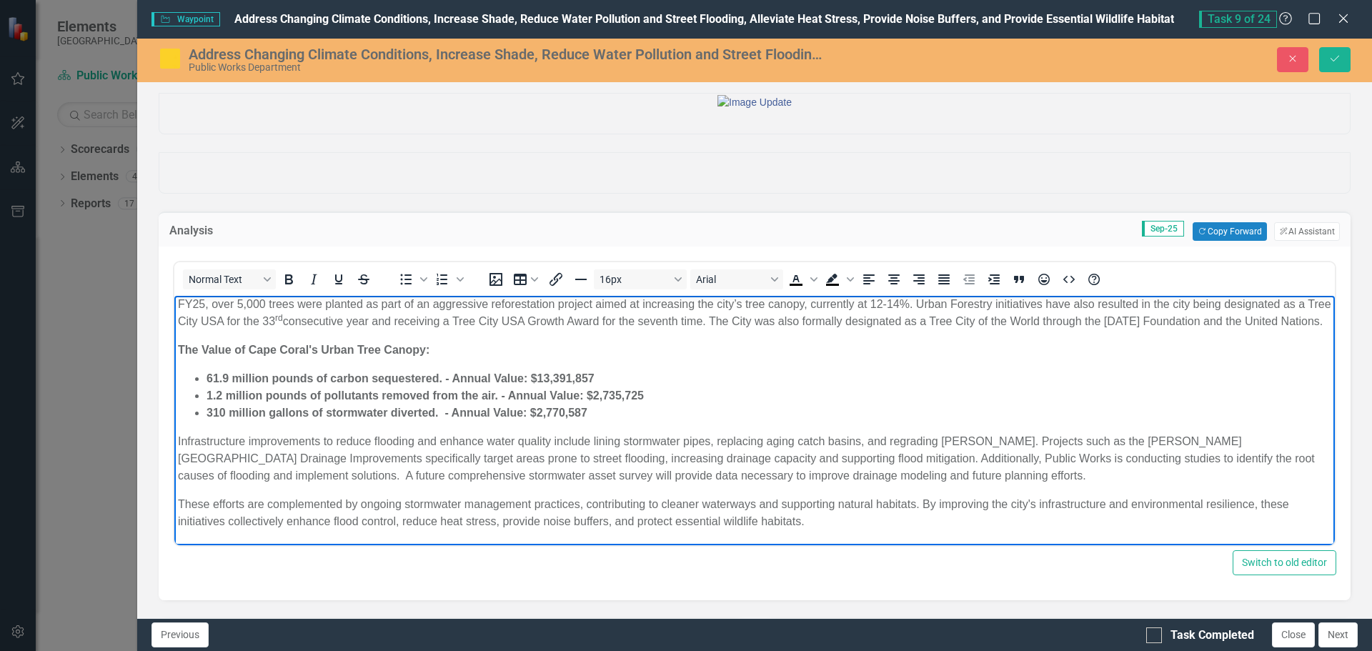
click at [880, 471] on p "Infrastructure improvements to reduce flooding and enhance water quality includ…" at bounding box center [755, 458] width 1154 height 51
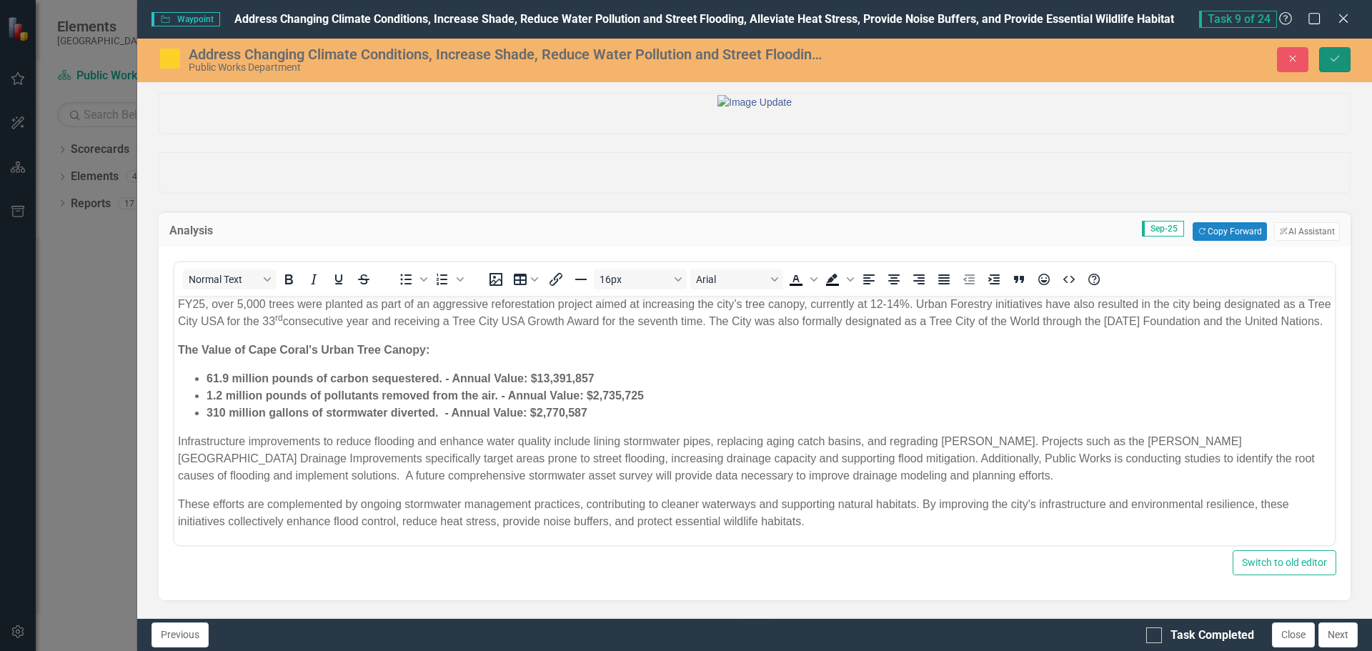
click at [1341, 54] on icon "Save" at bounding box center [1335, 59] width 13 height 10
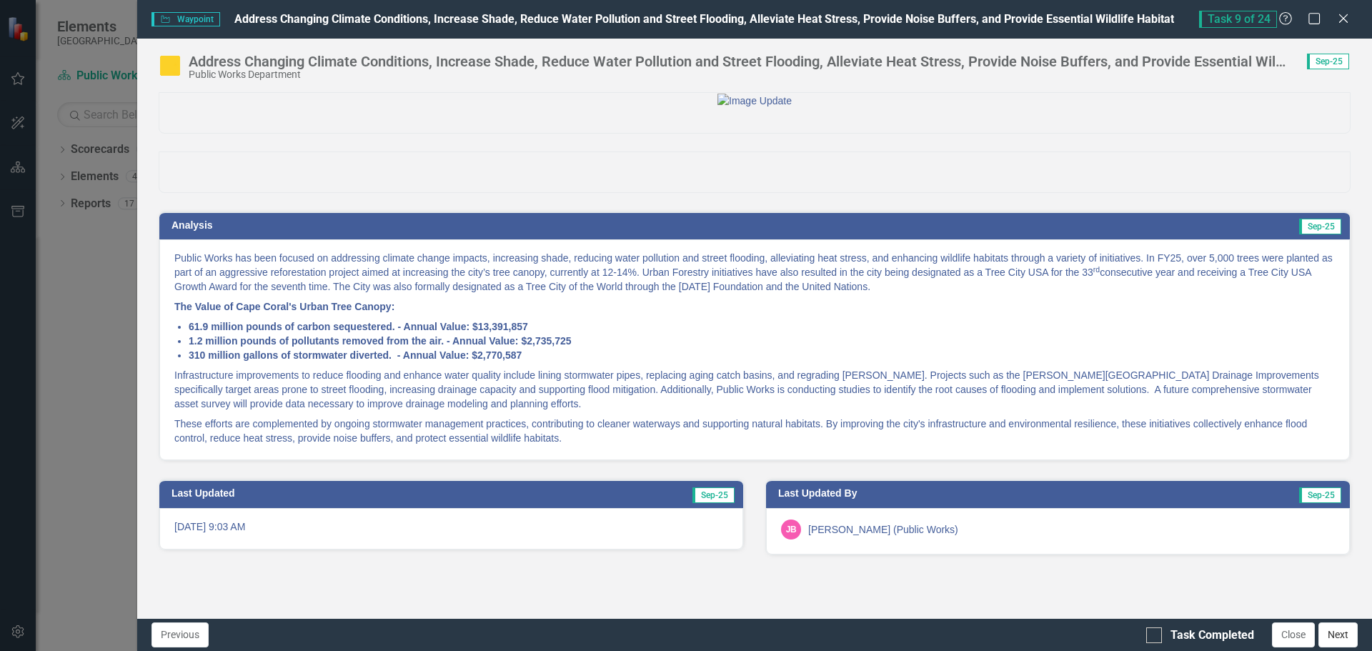
click at [1352, 636] on button "Next" at bounding box center [1338, 635] width 39 height 25
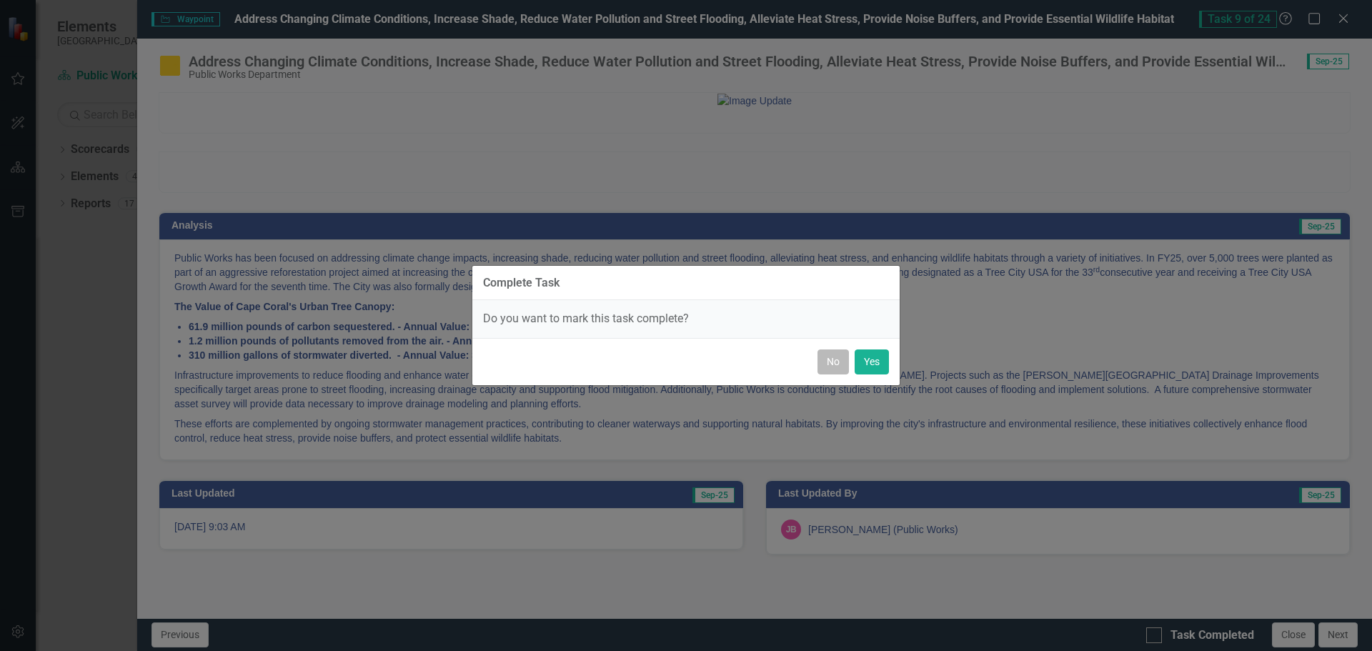
click at [823, 373] on button "No" at bounding box center [833, 362] width 31 height 25
